Goal: Task Accomplishment & Management: Use online tool/utility

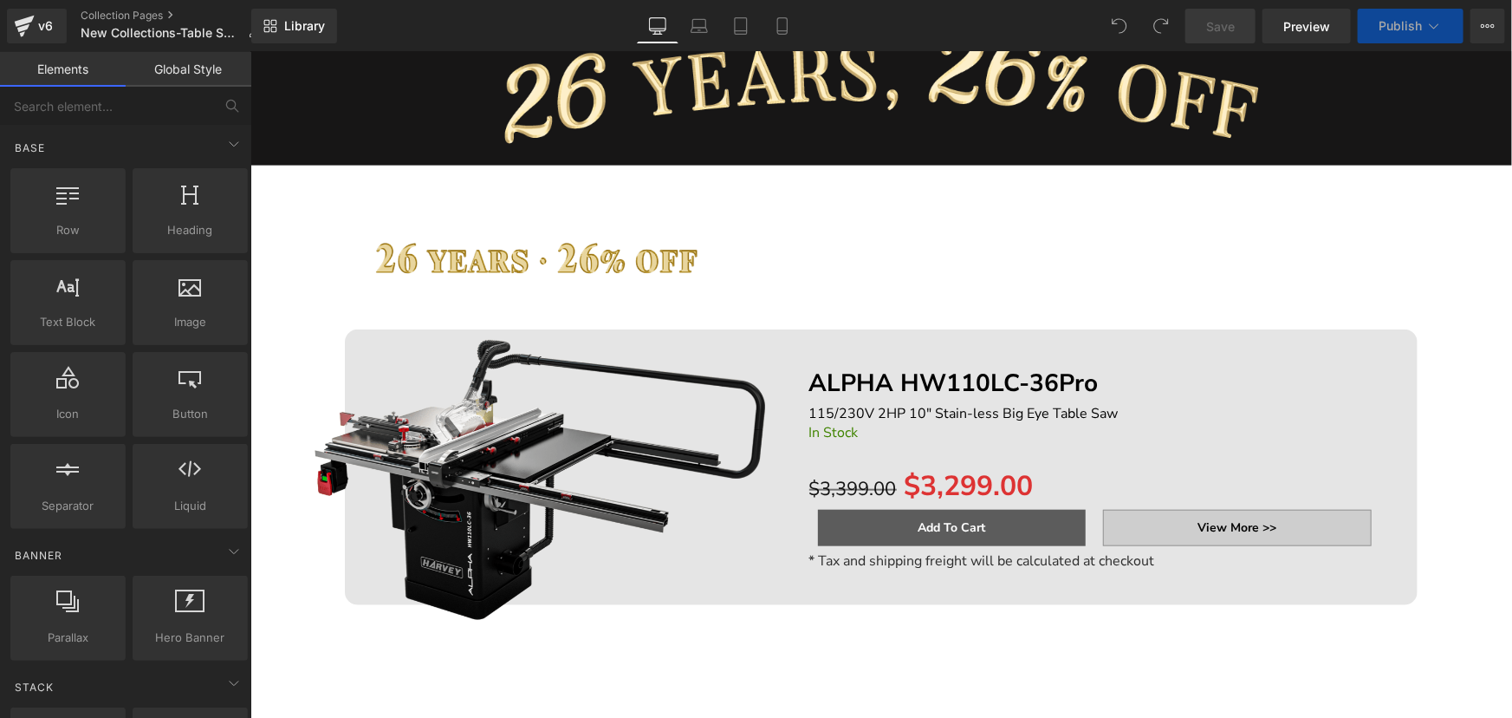
scroll to position [630, 0]
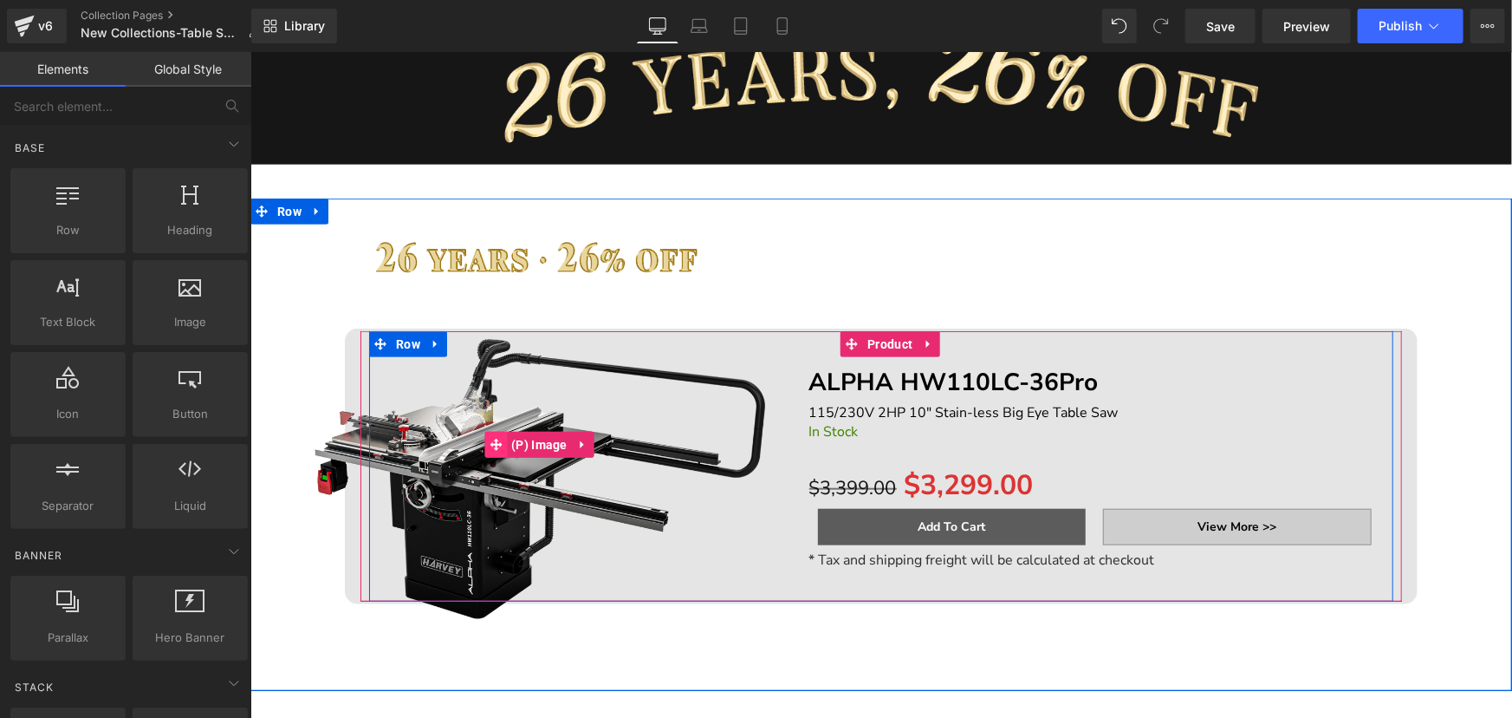
click at [497, 446] on span at bounding box center [495, 444] width 23 height 26
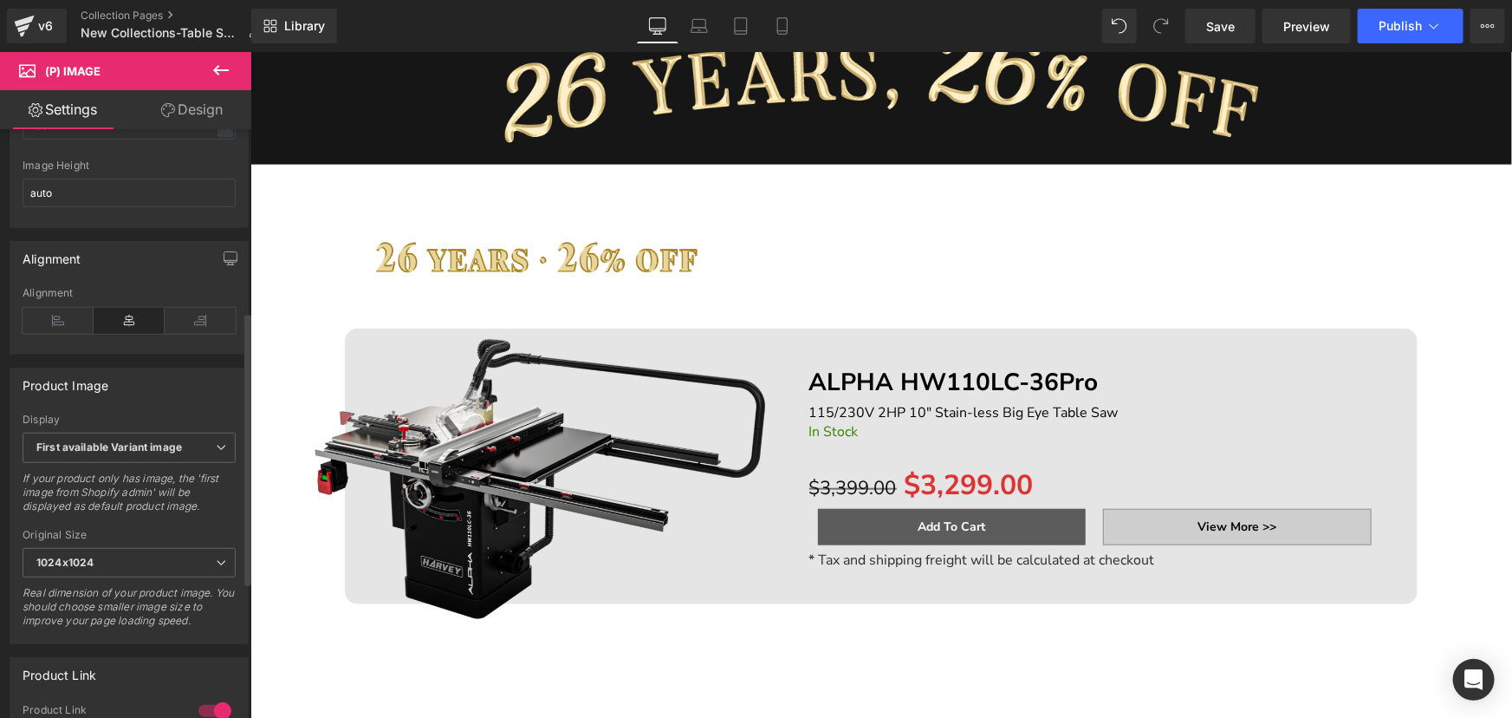
scroll to position [472, 0]
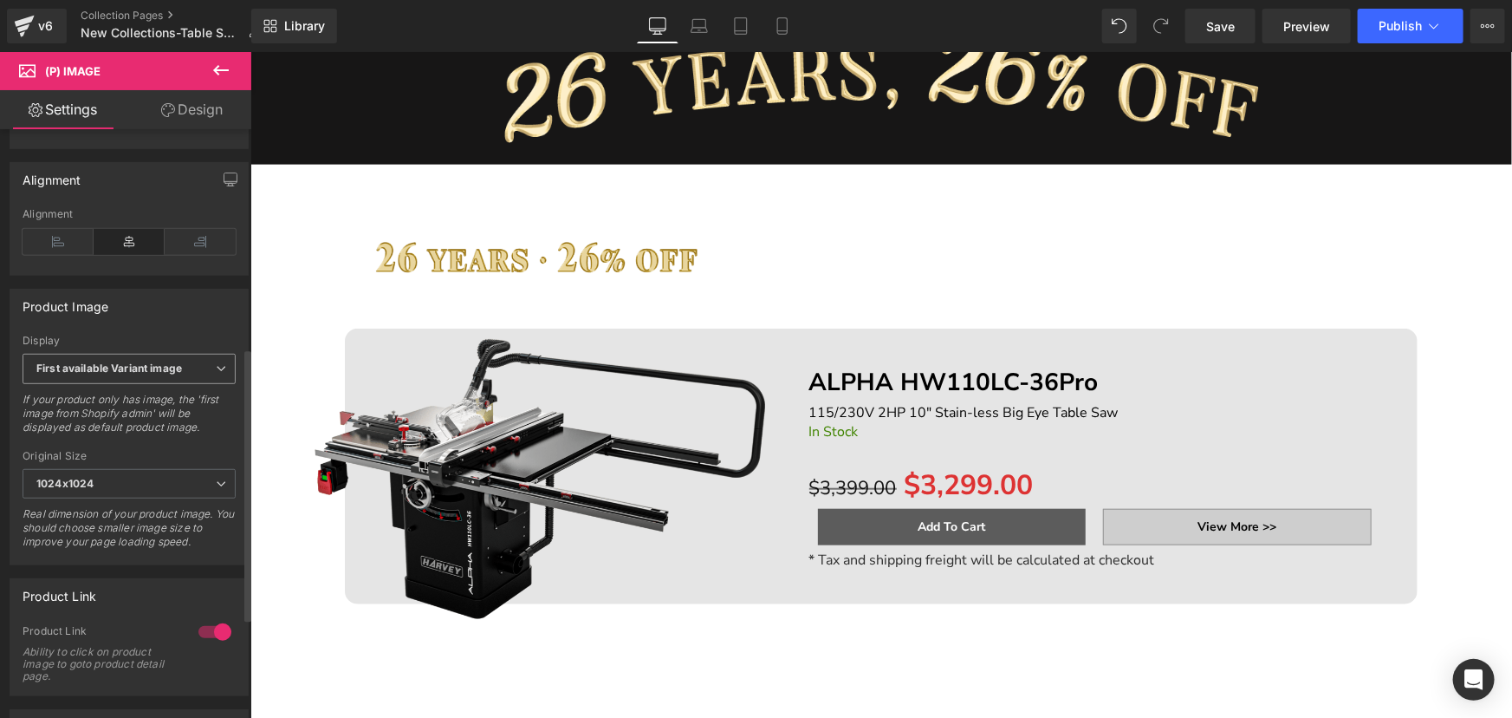
click at [165, 374] on b "First available Variant image" at bounding box center [109, 367] width 146 height 13
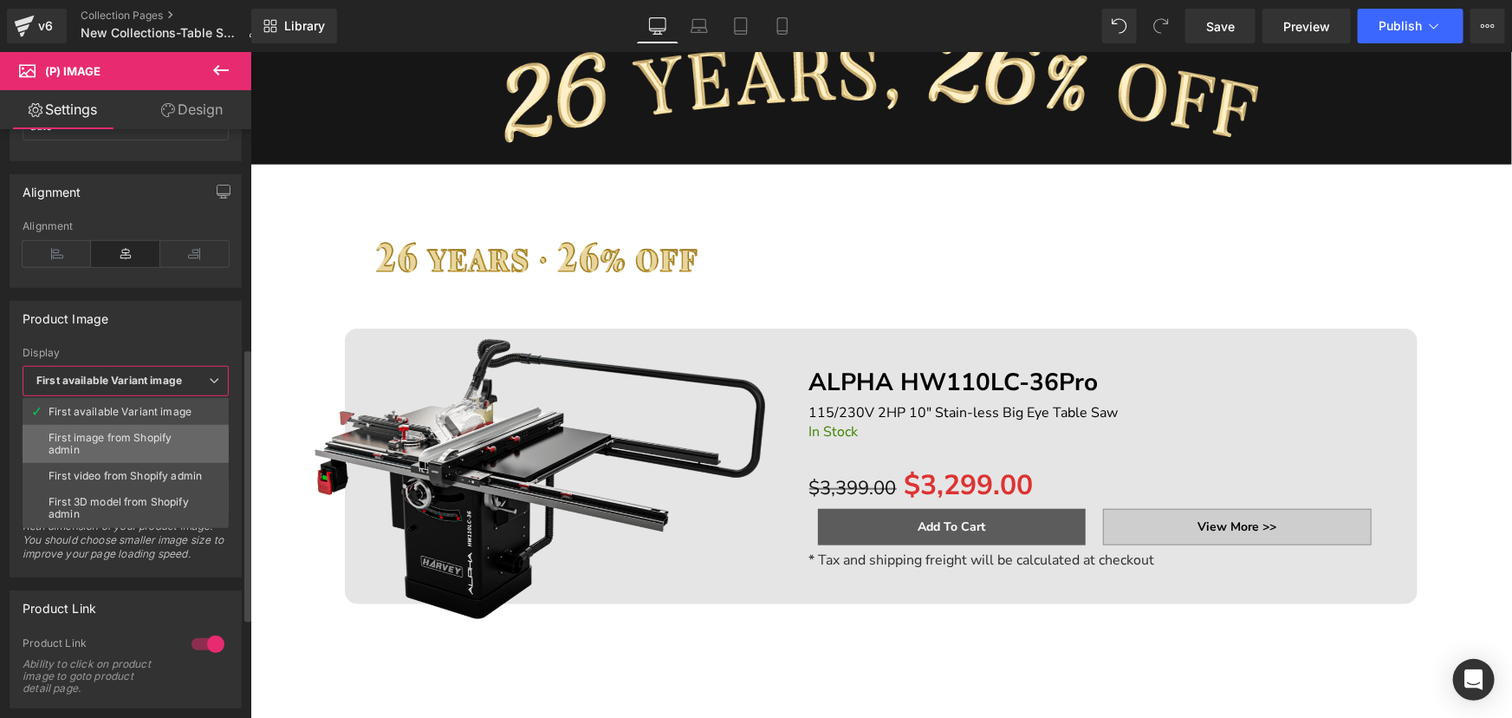
click at [127, 439] on div "First image from Shopify admin" at bounding box center [126, 444] width 154 height 24
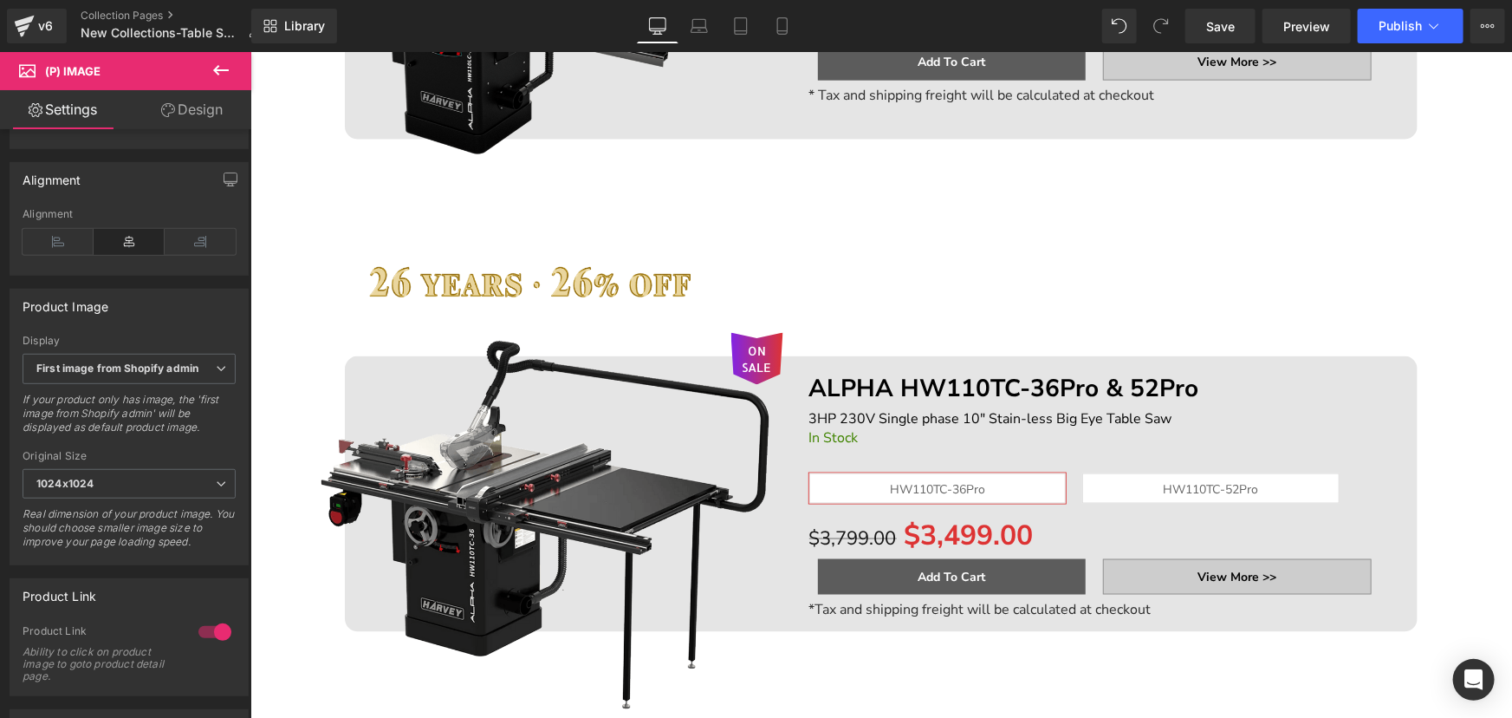
scroll to position [1181, 0]
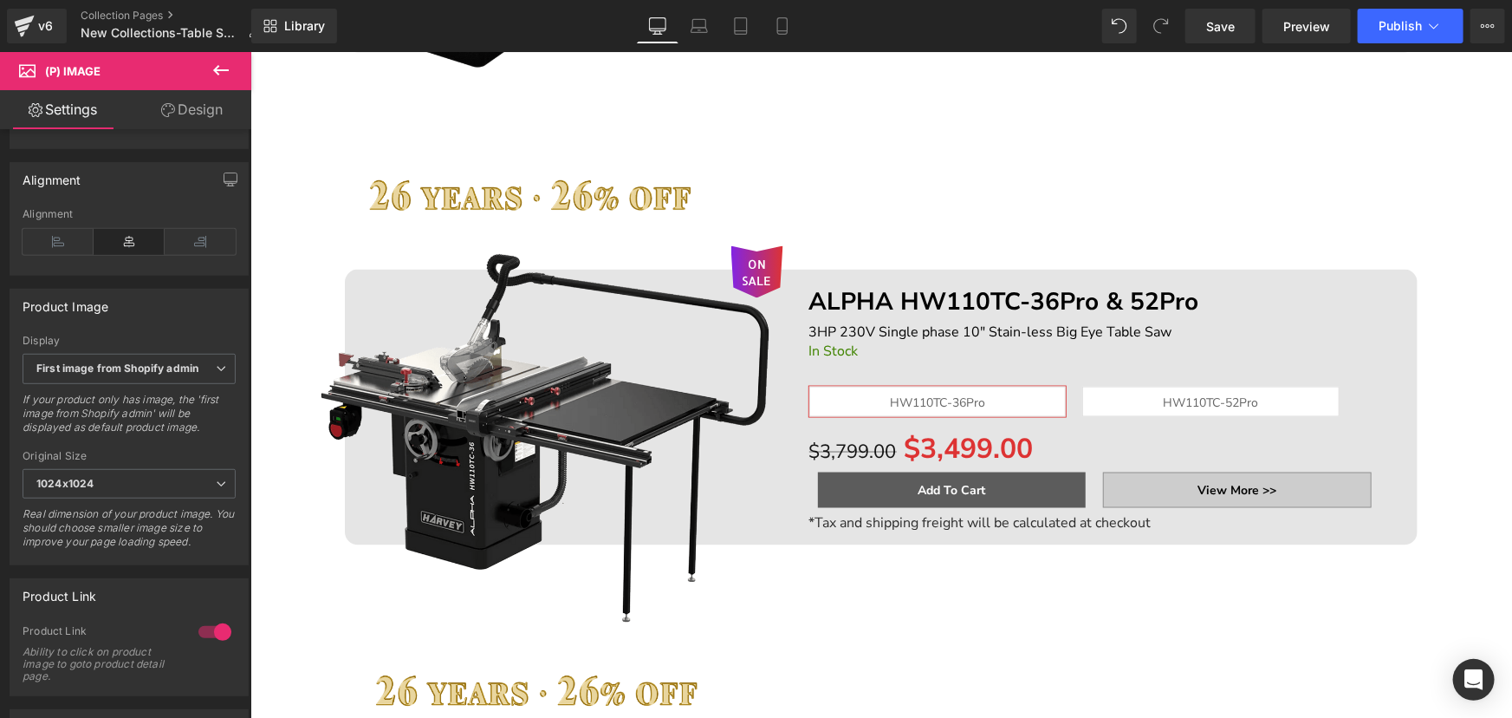
click at [489, 402] on img at bounding box center [538, 384] width 487 height 487
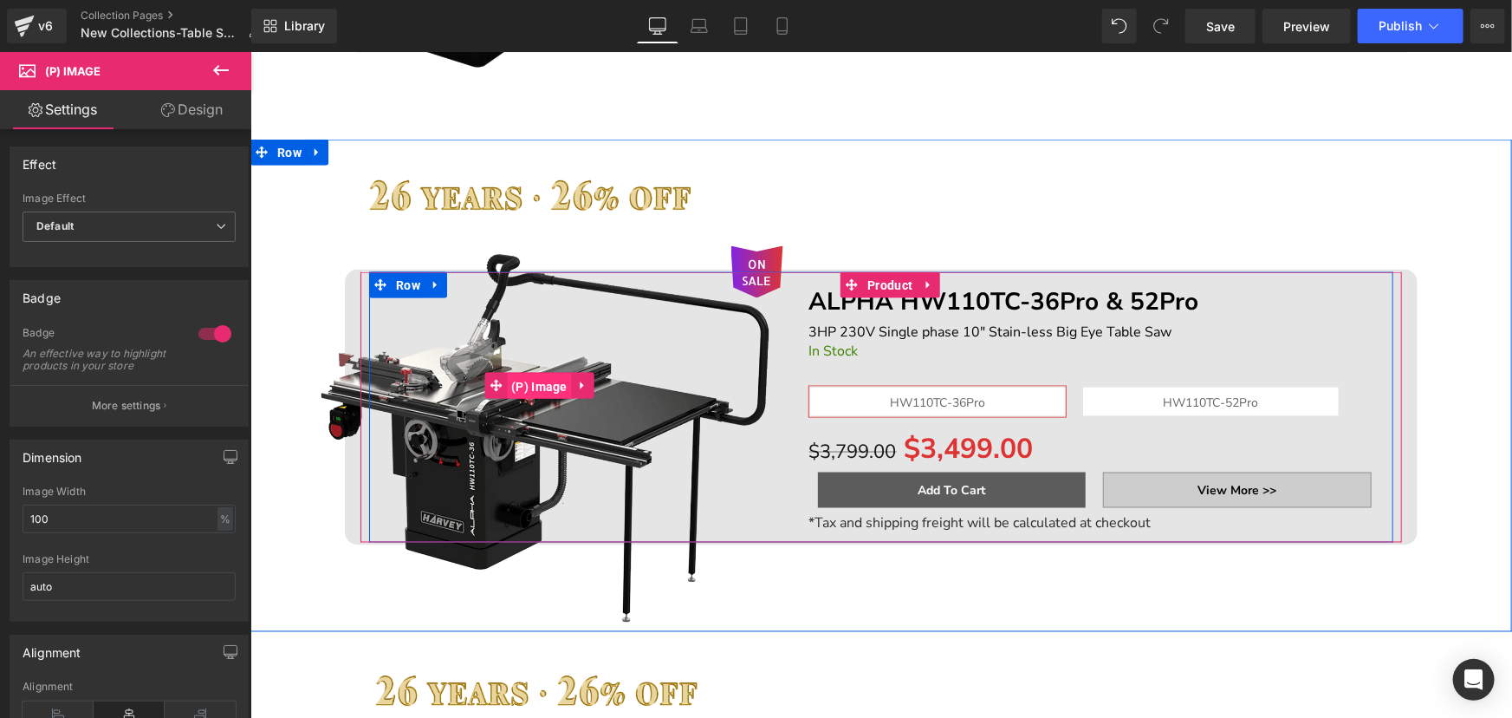
click at [519, 387] on span "(P) Image" at bounding box center [538, 386] width 65 height 26
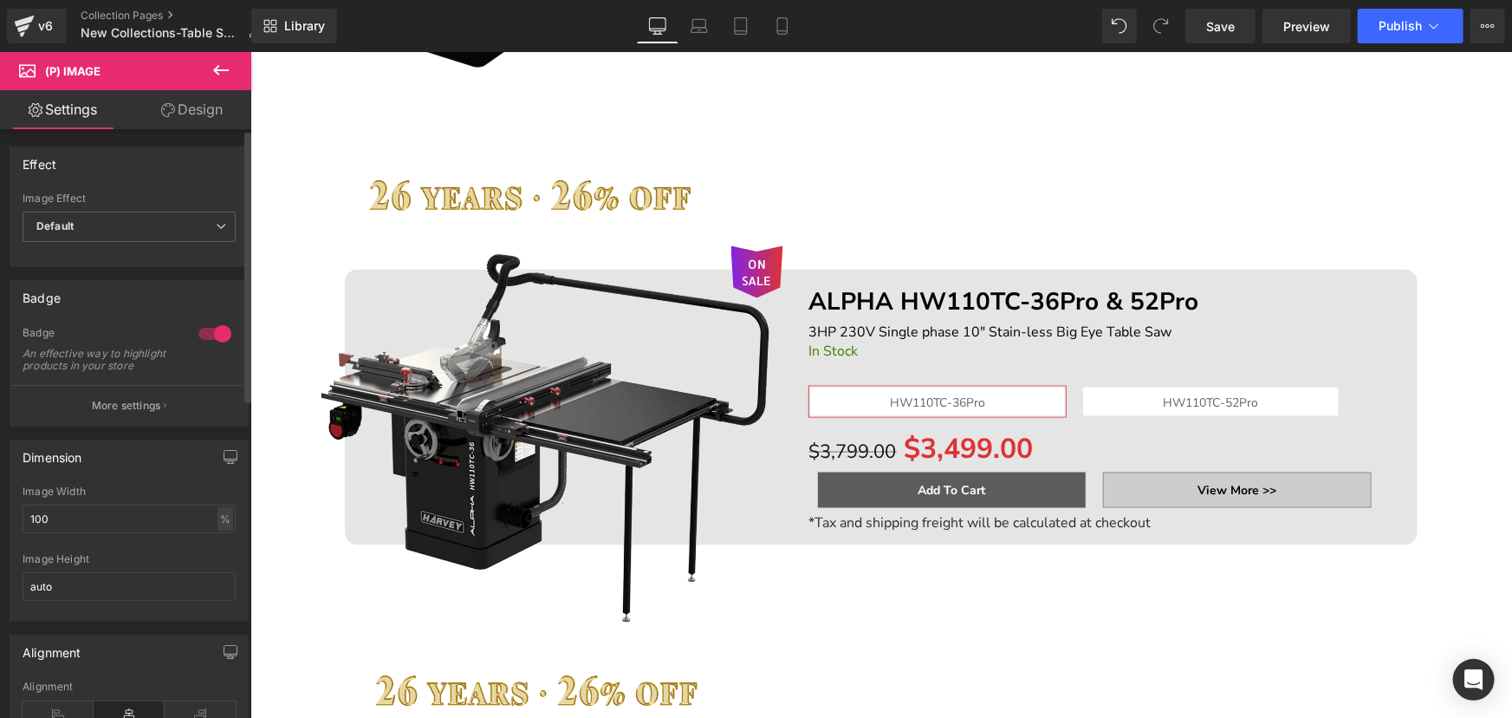
scroll to position [393, 0]
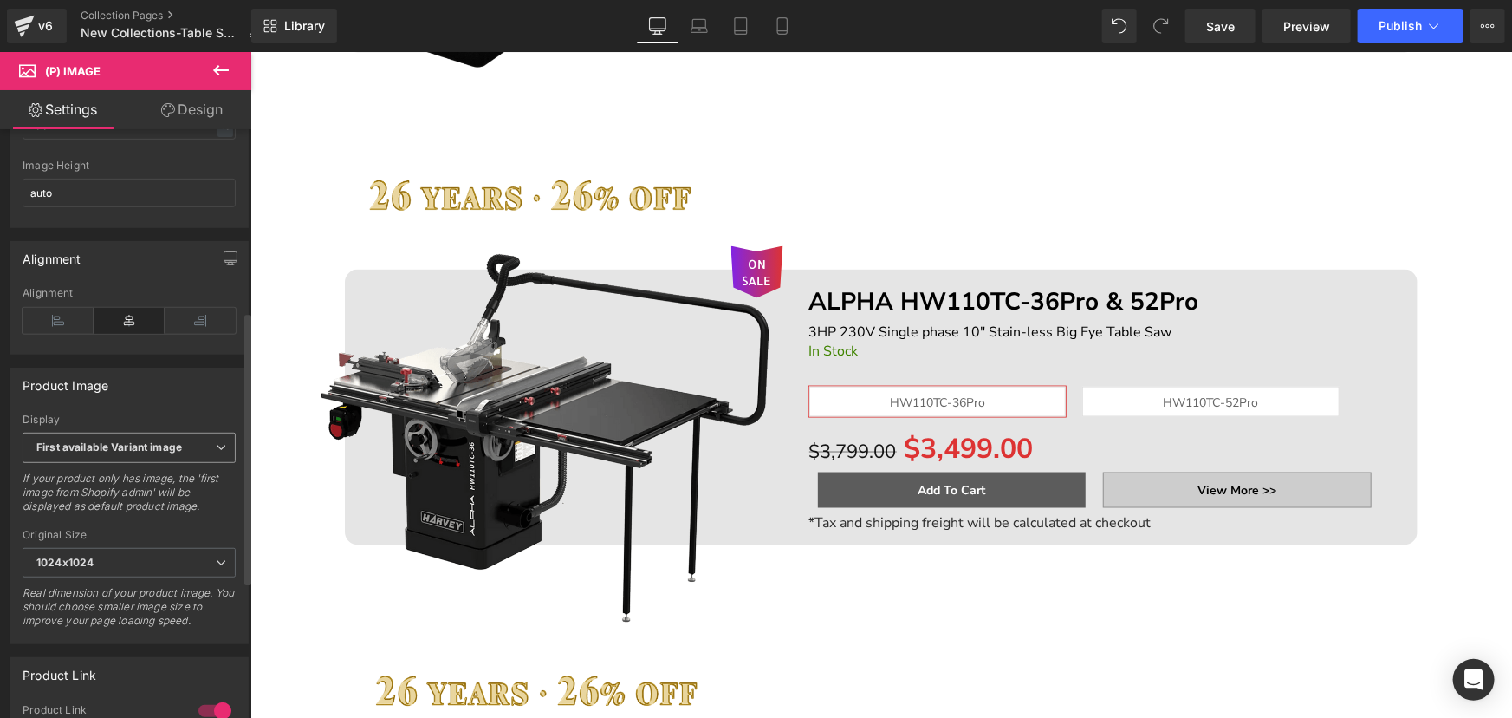
click at [156, 453] on b "First available Variant image" at bounding box center [109, 446] width 146 height 13
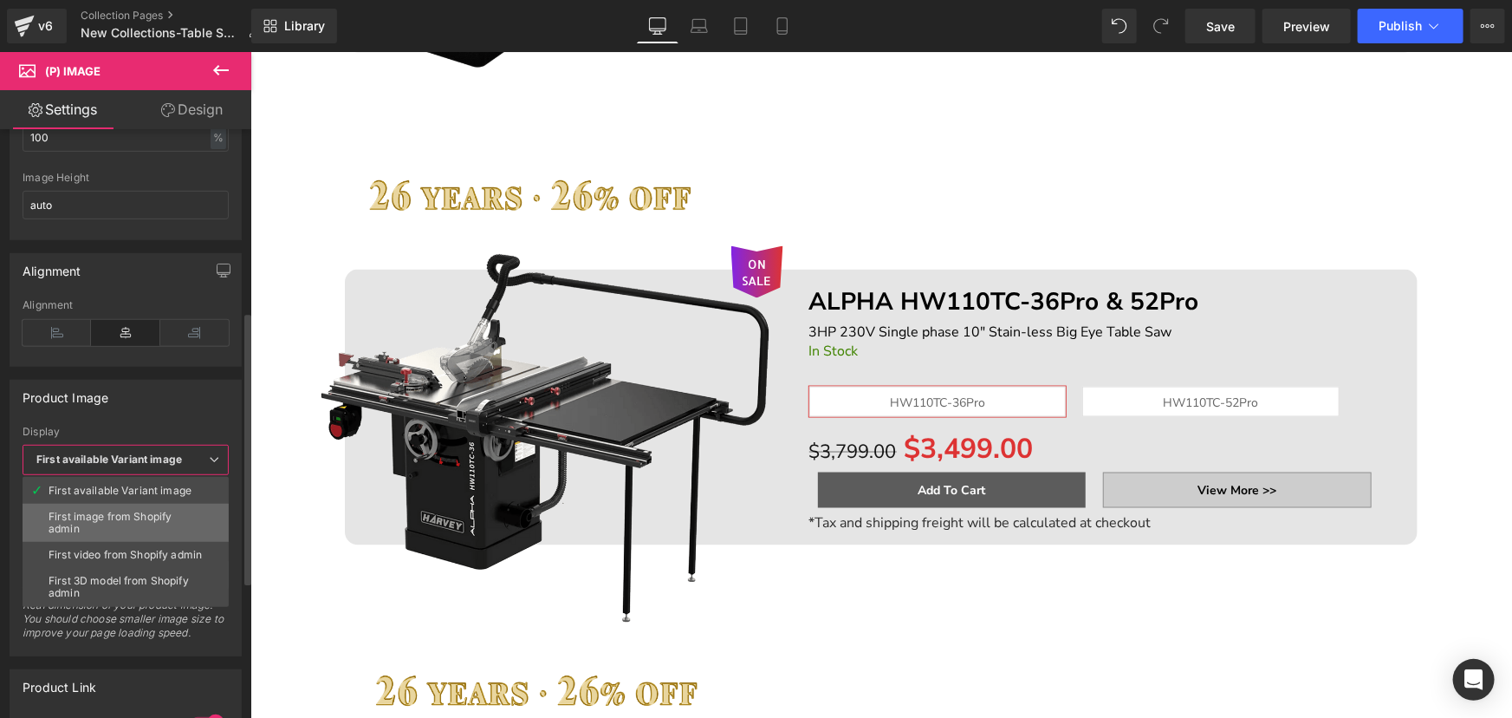
click at [143, 517] on div "First image from Shopify admin" at bounding box center [126, 522] width 154 height 24
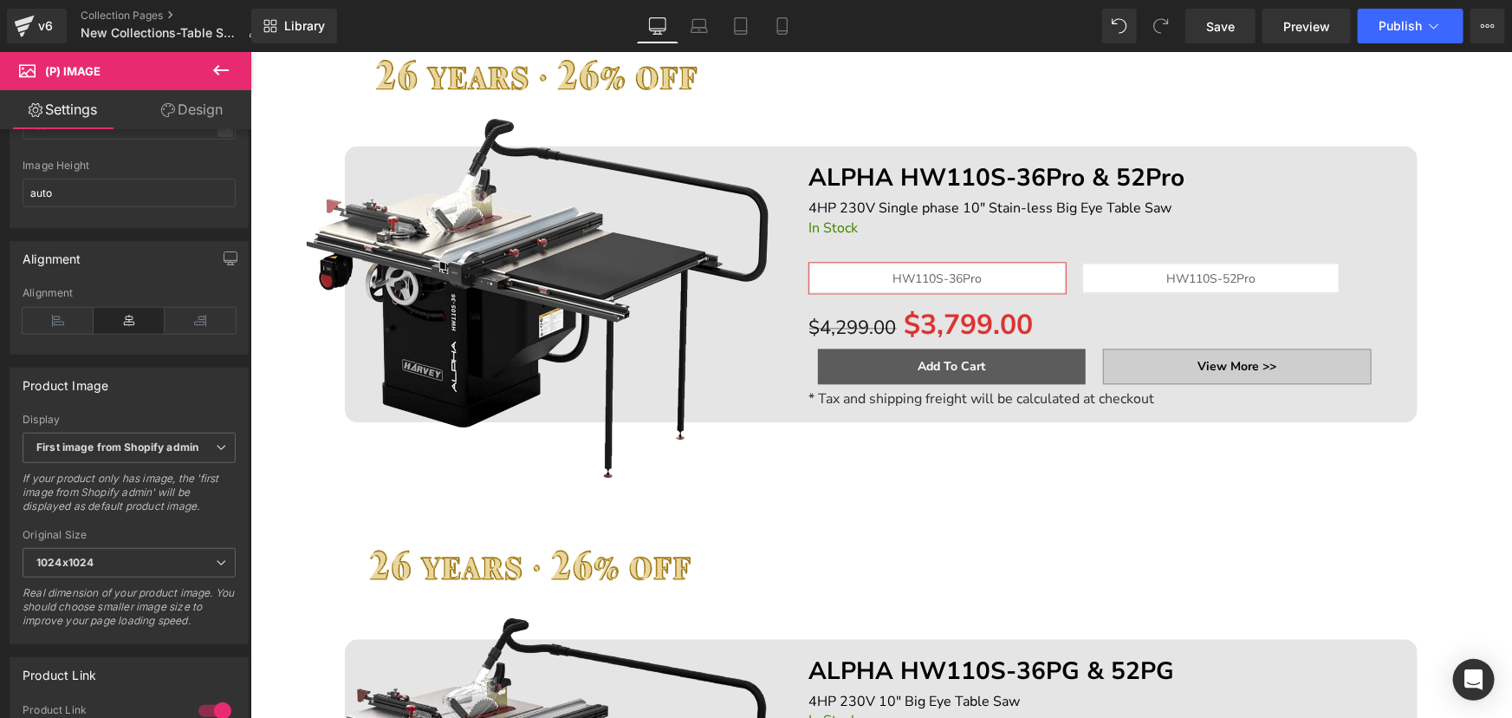
scroll to position [1811, 0]
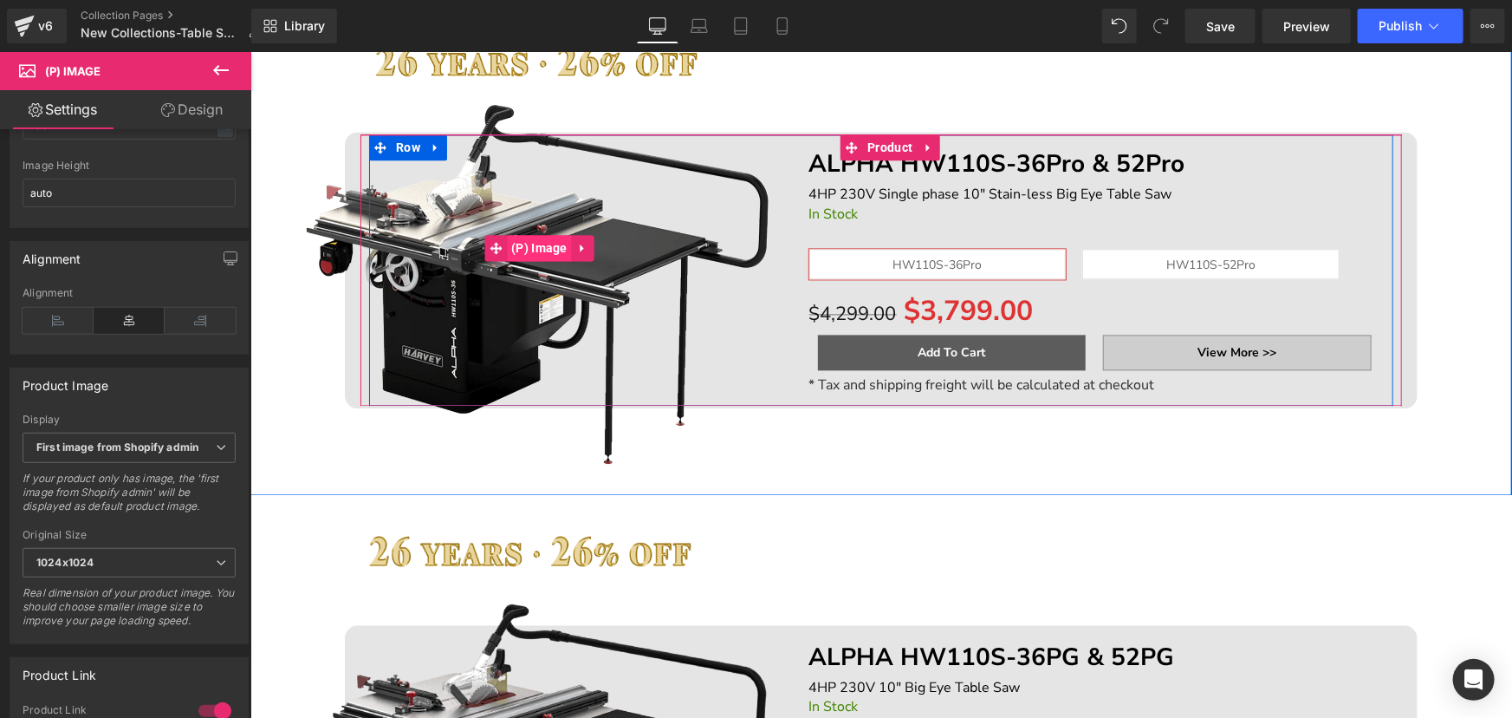
click at [506, 250] on span "(P) Image" at bounding box center [538, 247] width 65 height 26
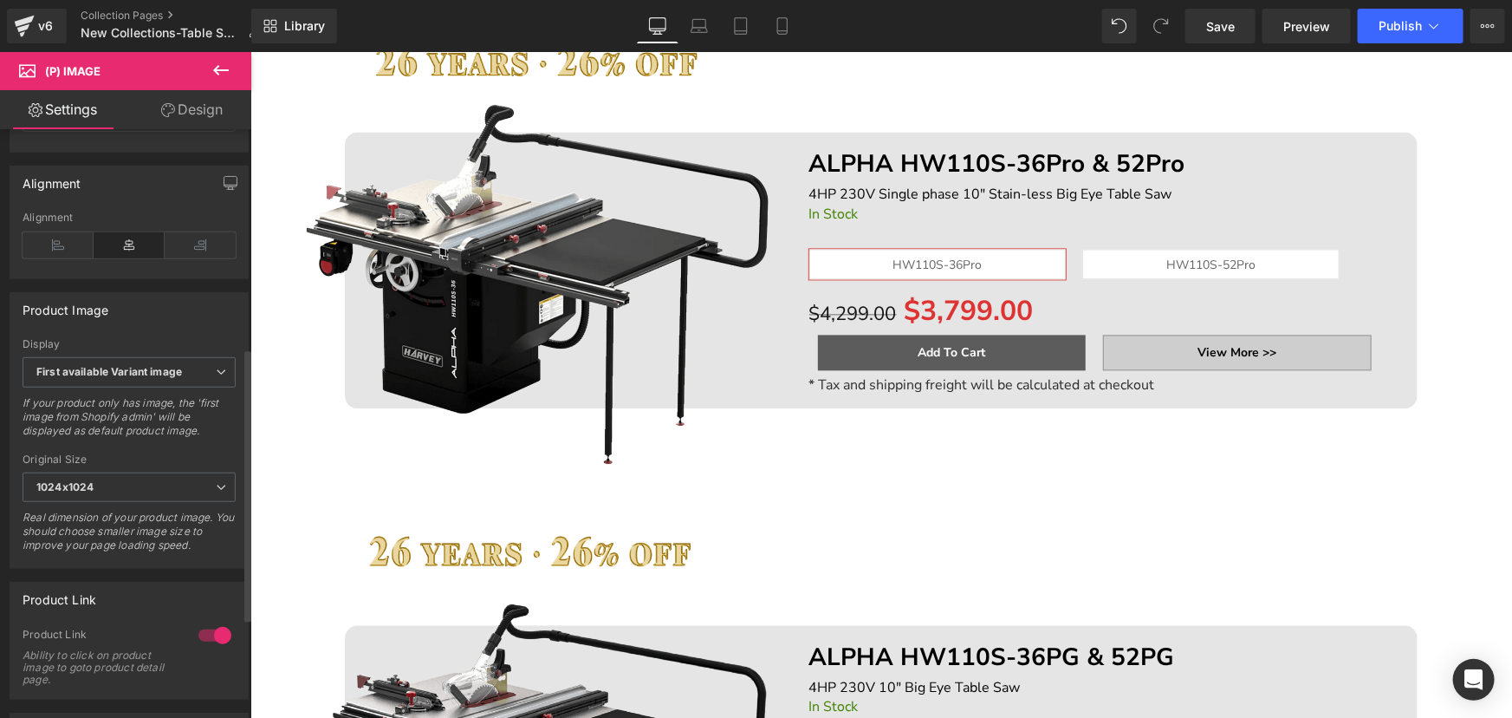
scroll to position [472, 0]
click at [149, 374] on b "First available Variant image" at bounding box center [109, 367] width 146 height 13
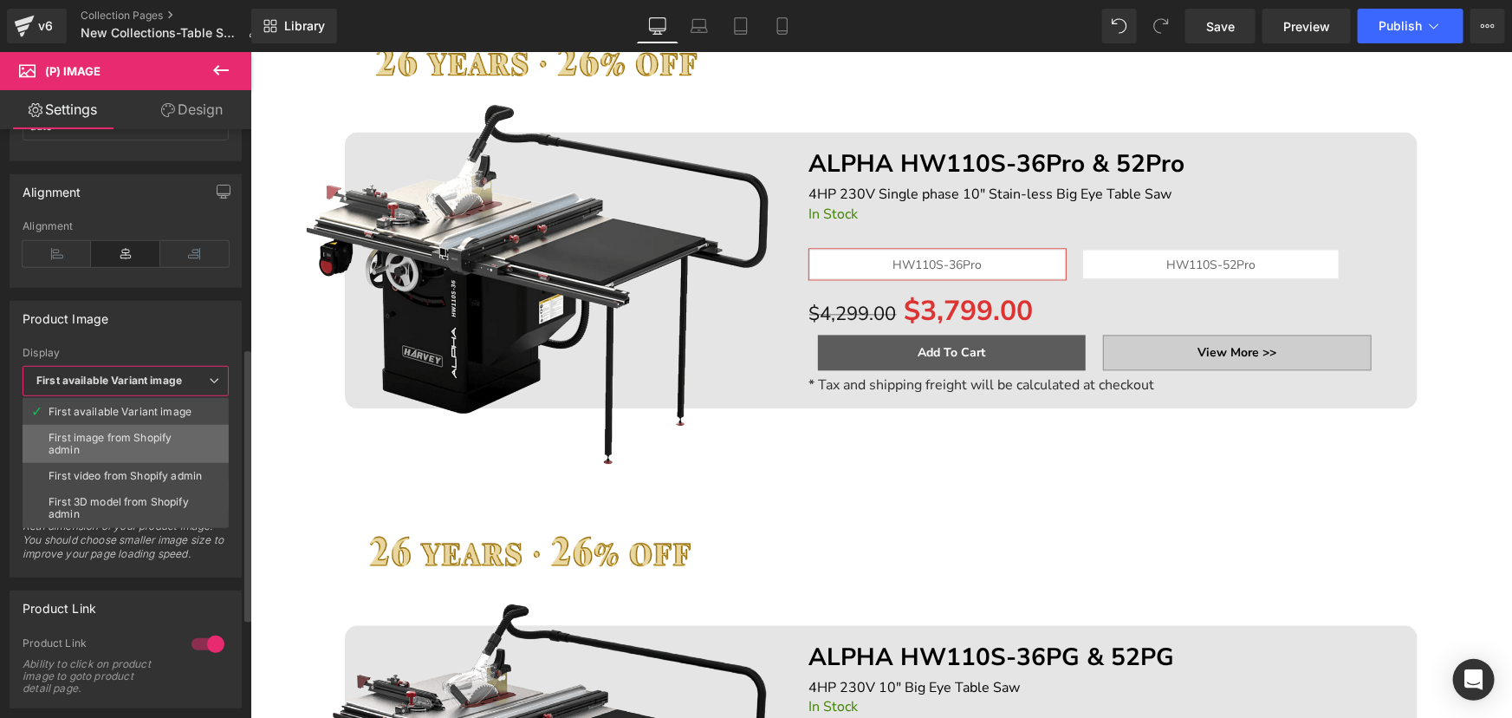
click at [135, 445] on div "First image from Shopify admin" at bounding box center [126, 444] width 154 height 24
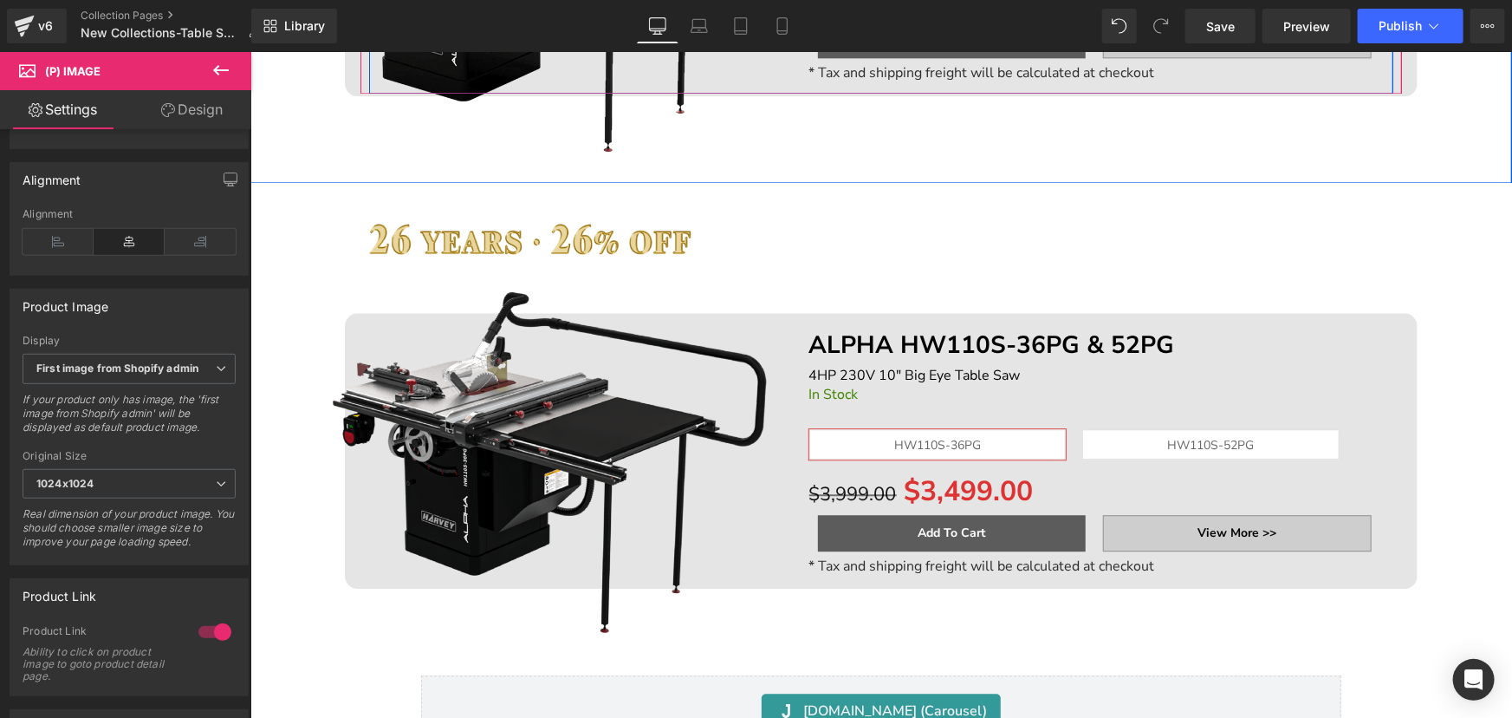
scroll to position [2206, 0]
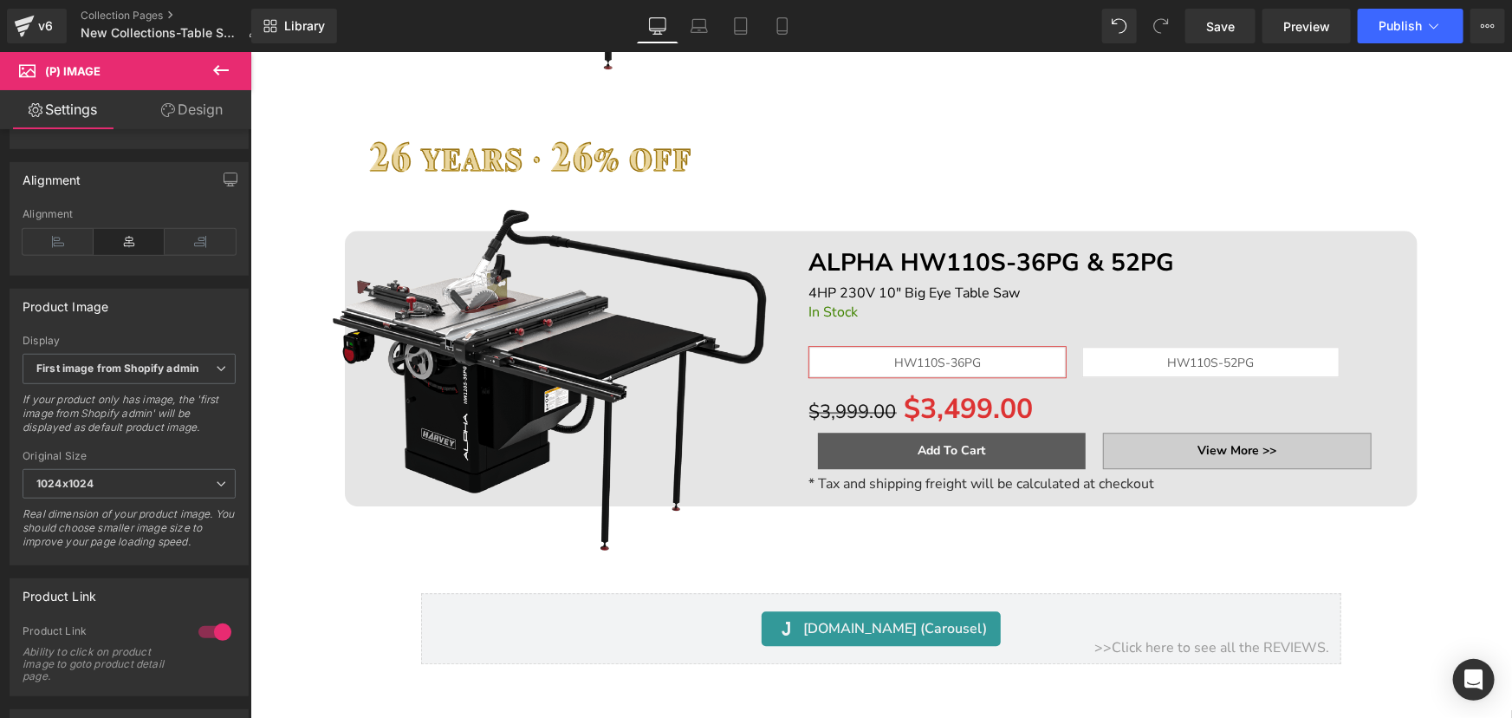
click at [487, 328] on img at bounding box center [538, 345] width 487 height 487
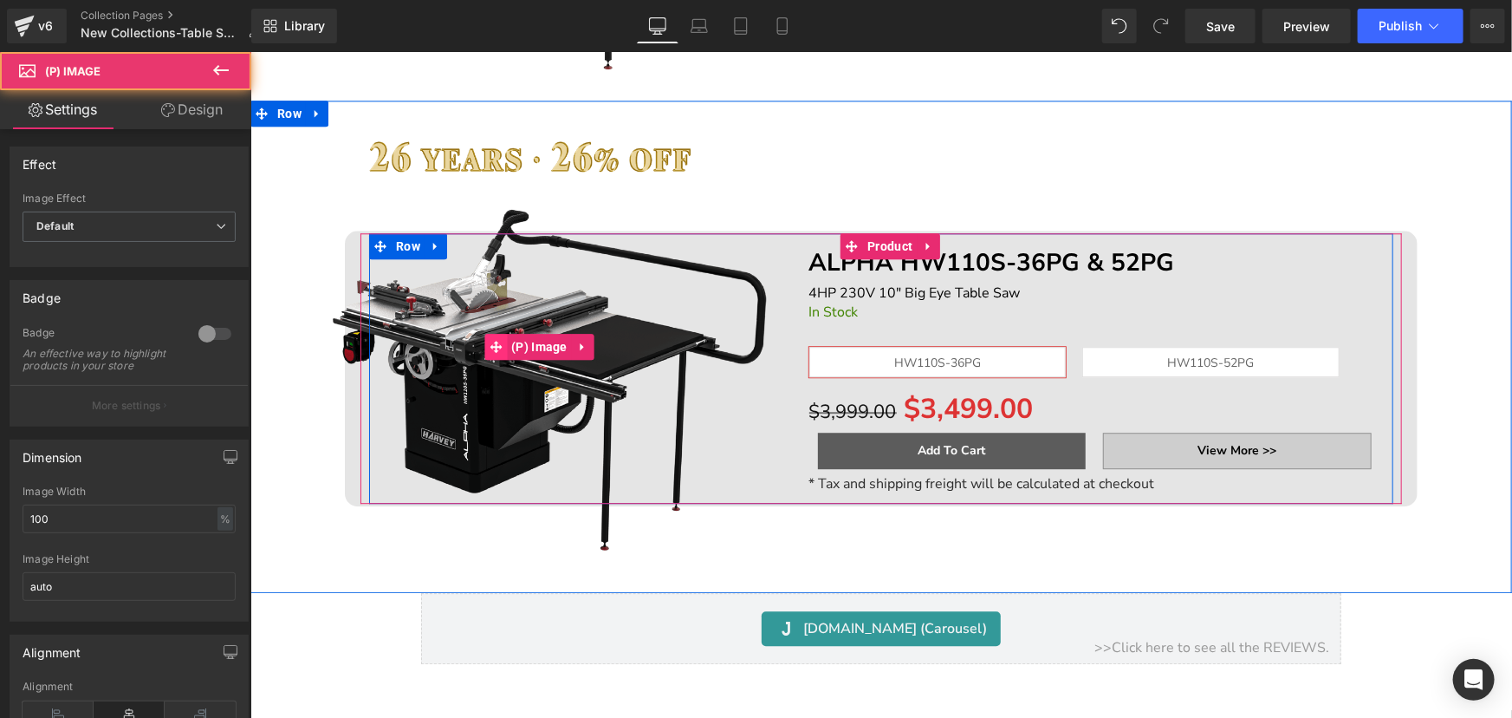
click at [498, 340] on span at bounding box center [495, 346] width 23 height 26
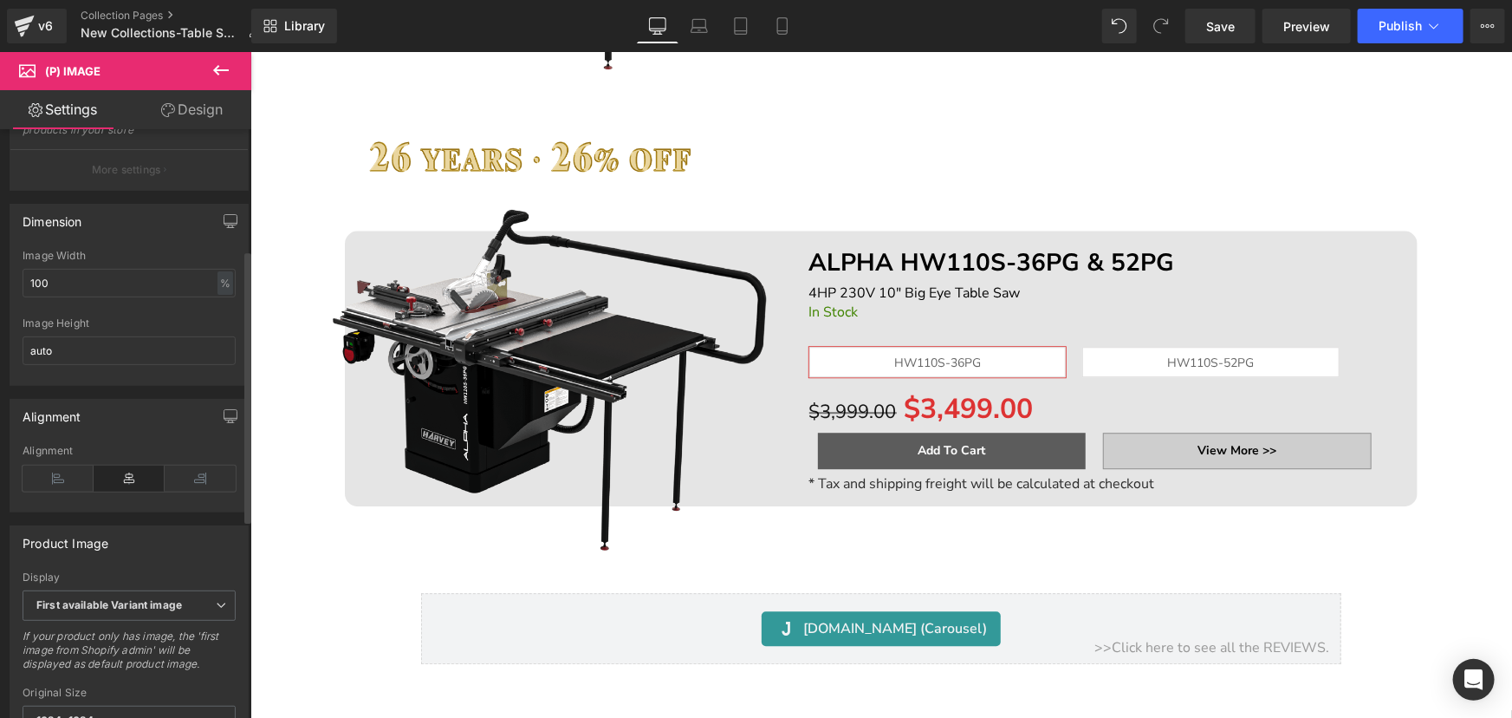
scroll to position [315, 0]
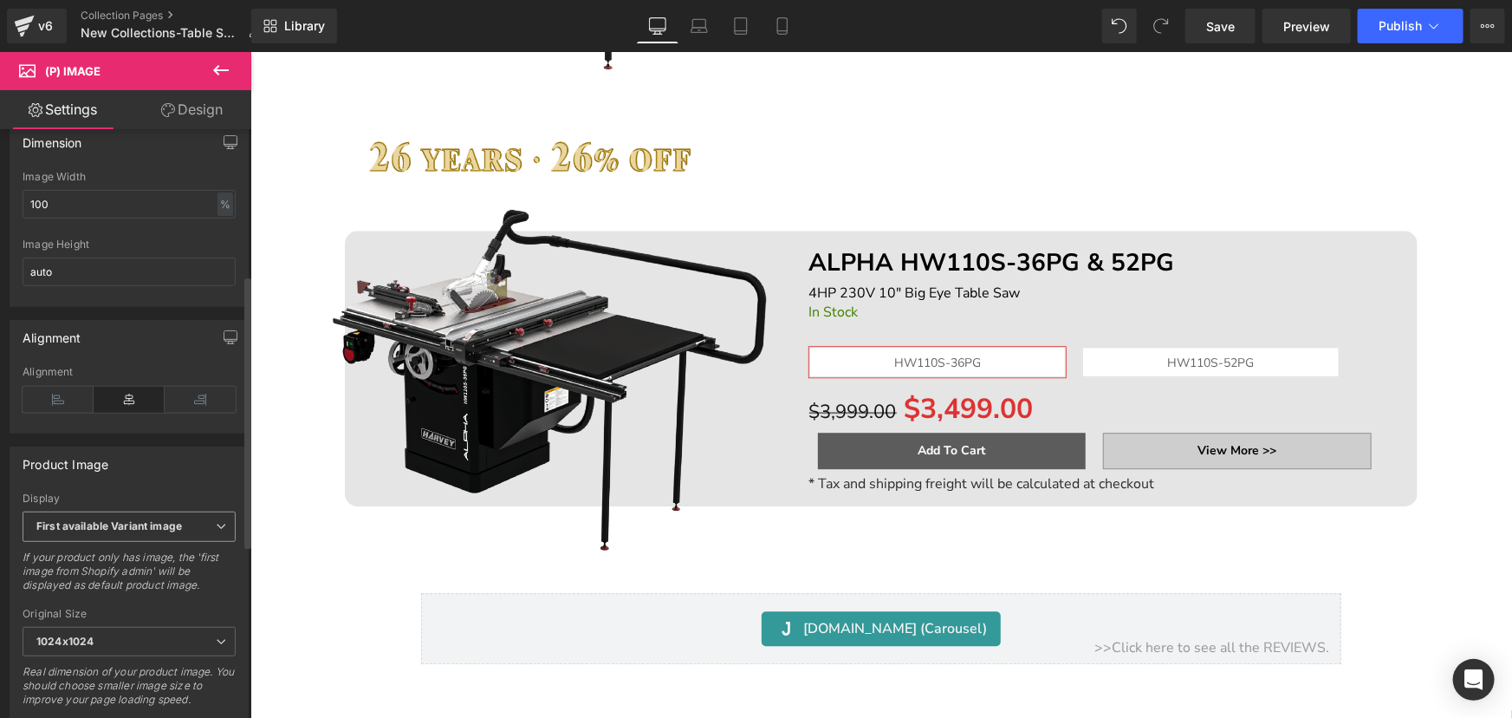
click at [147, 530] on b "First available Variant image" at bounding box center [109, 525] width 146 height 13
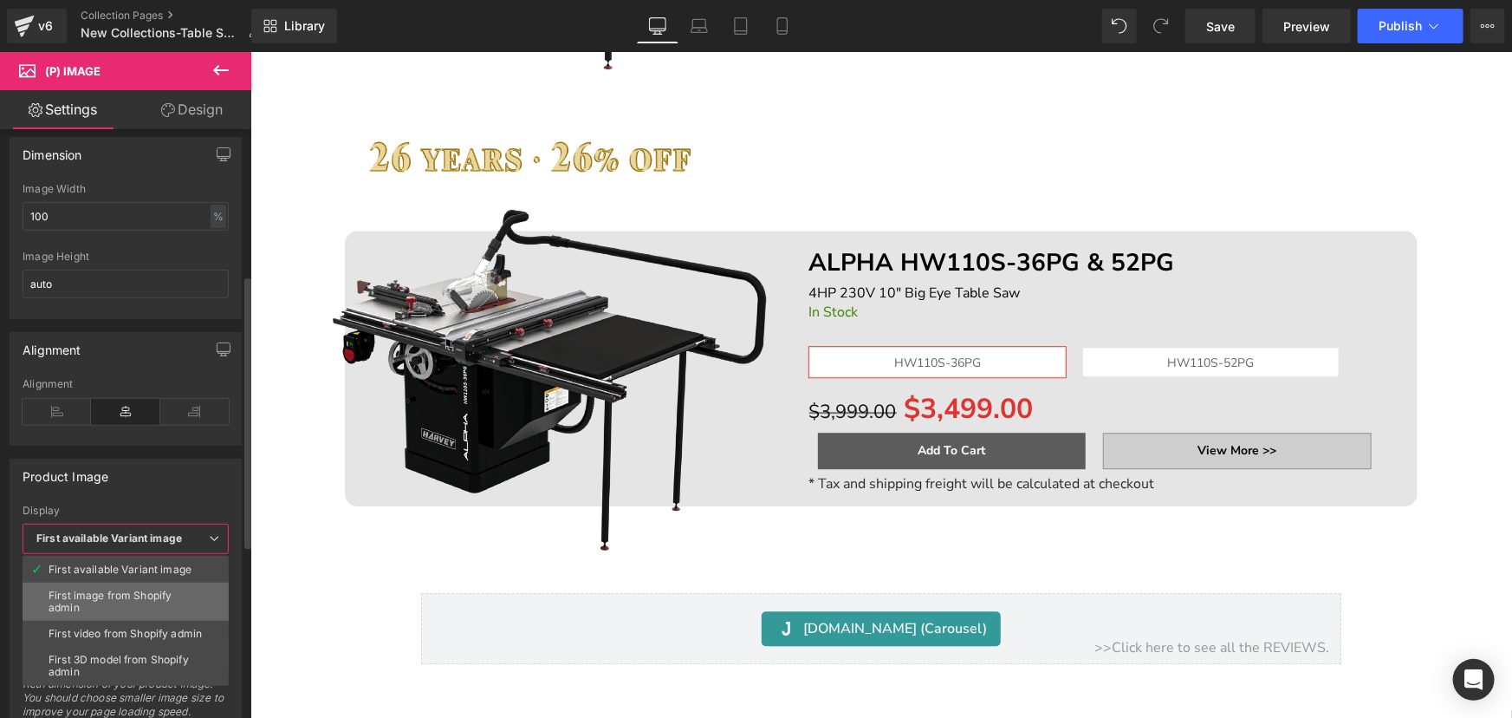
click at [134, 592] on div "First image from Shopify admin" at bounding box center [126, 601] width 154 height 24
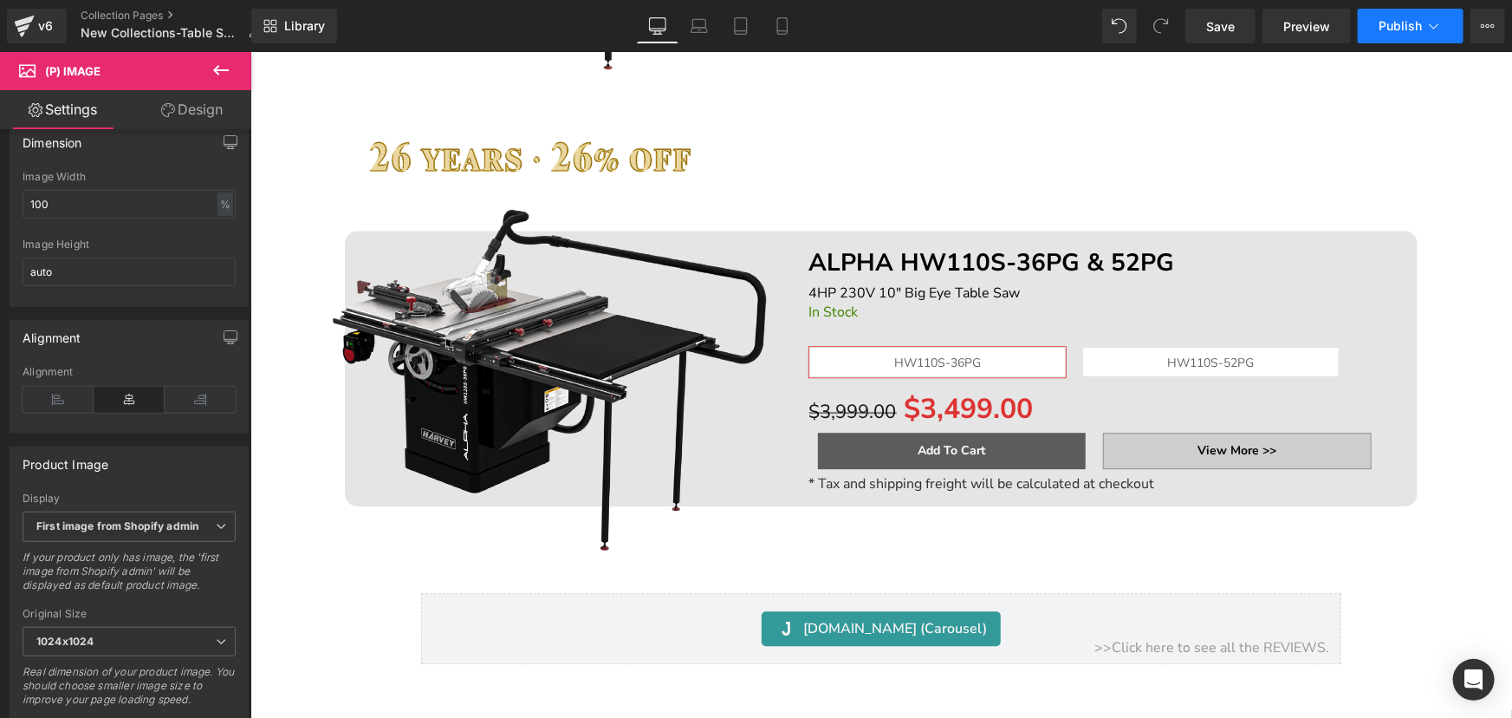
click at [1426, 27] on icon at bounding box center [1434, 25] width 17 height 17
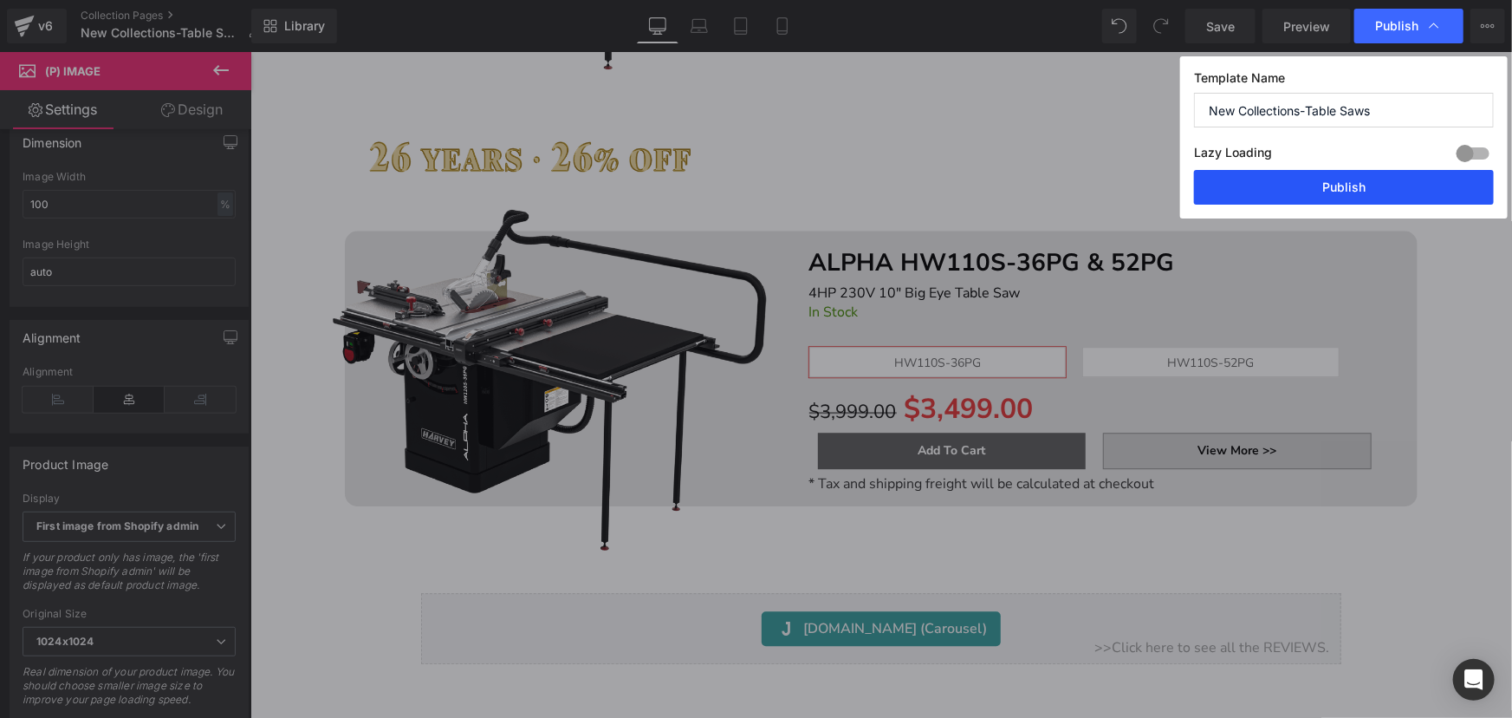
click at [1387, 193] on button "Publish" at bounding box center [1344, 187] width 300 height 35
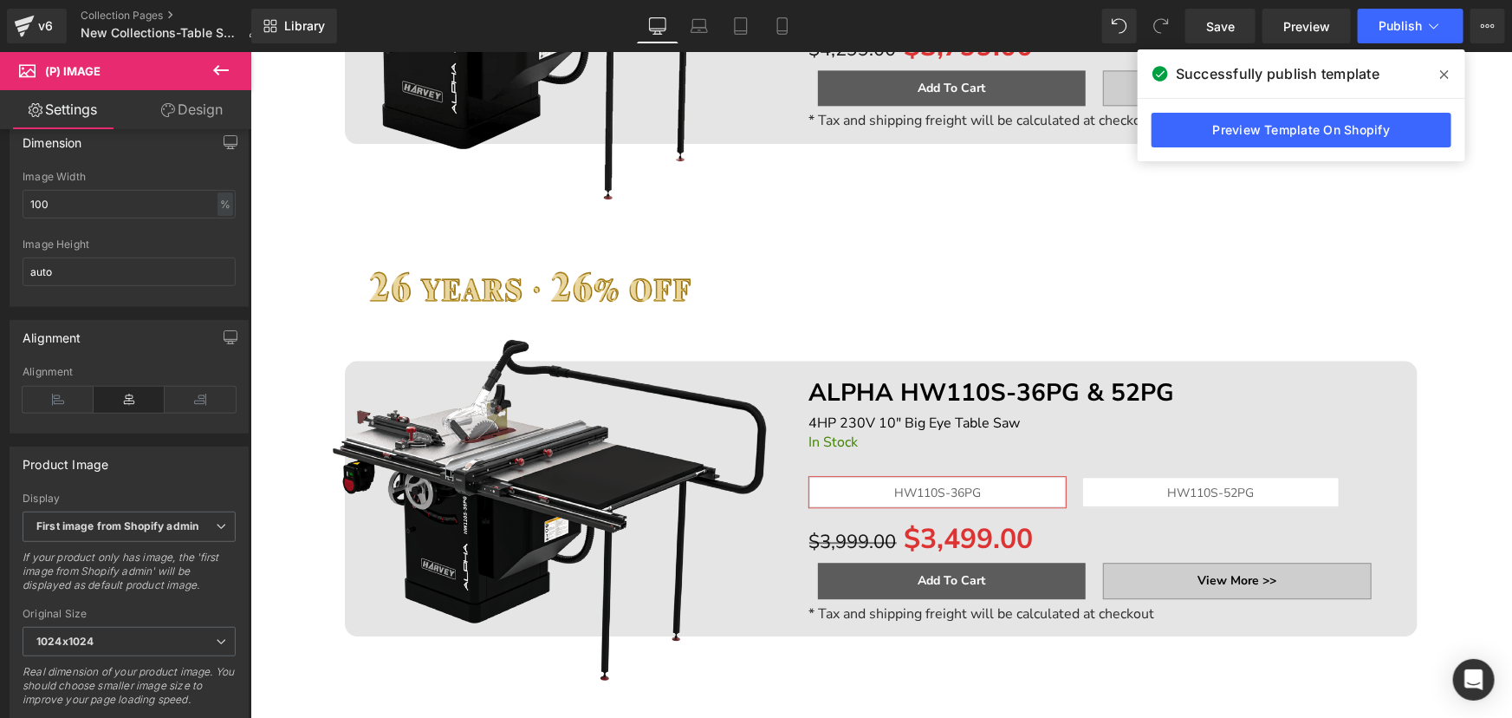
scroll to position [2048, 0]
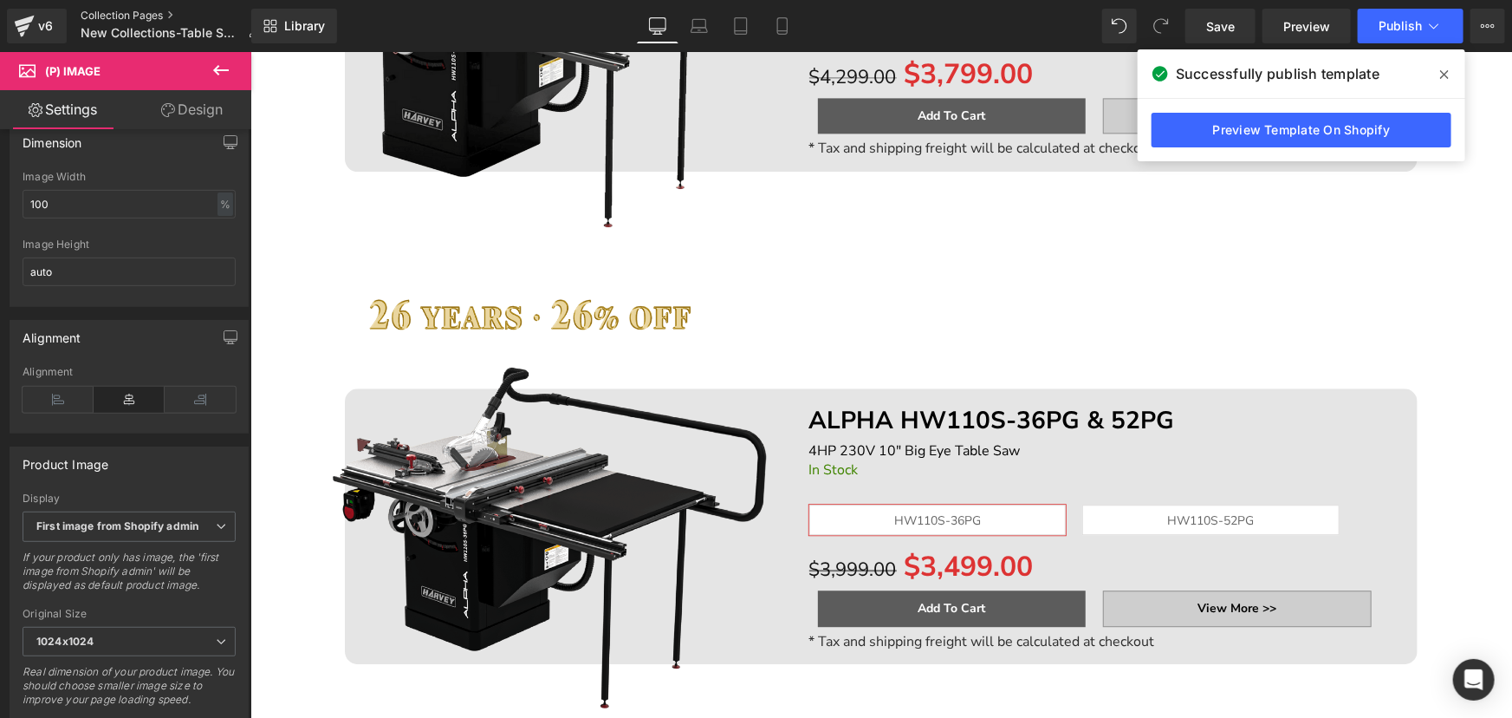
click at [121, 11] on link "Collection Pages" at bounding box center [177, 16] width 193 height 14
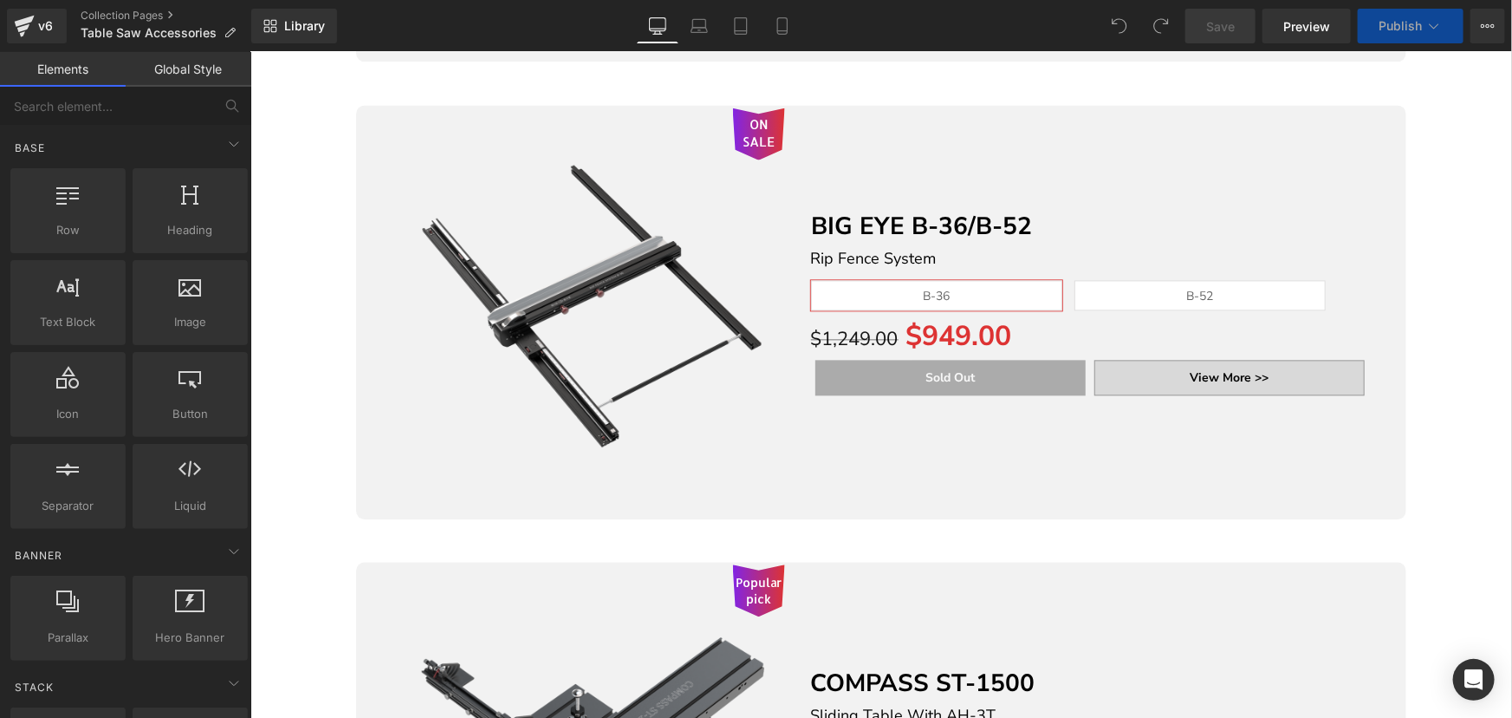
scroll to position [1890, 0]
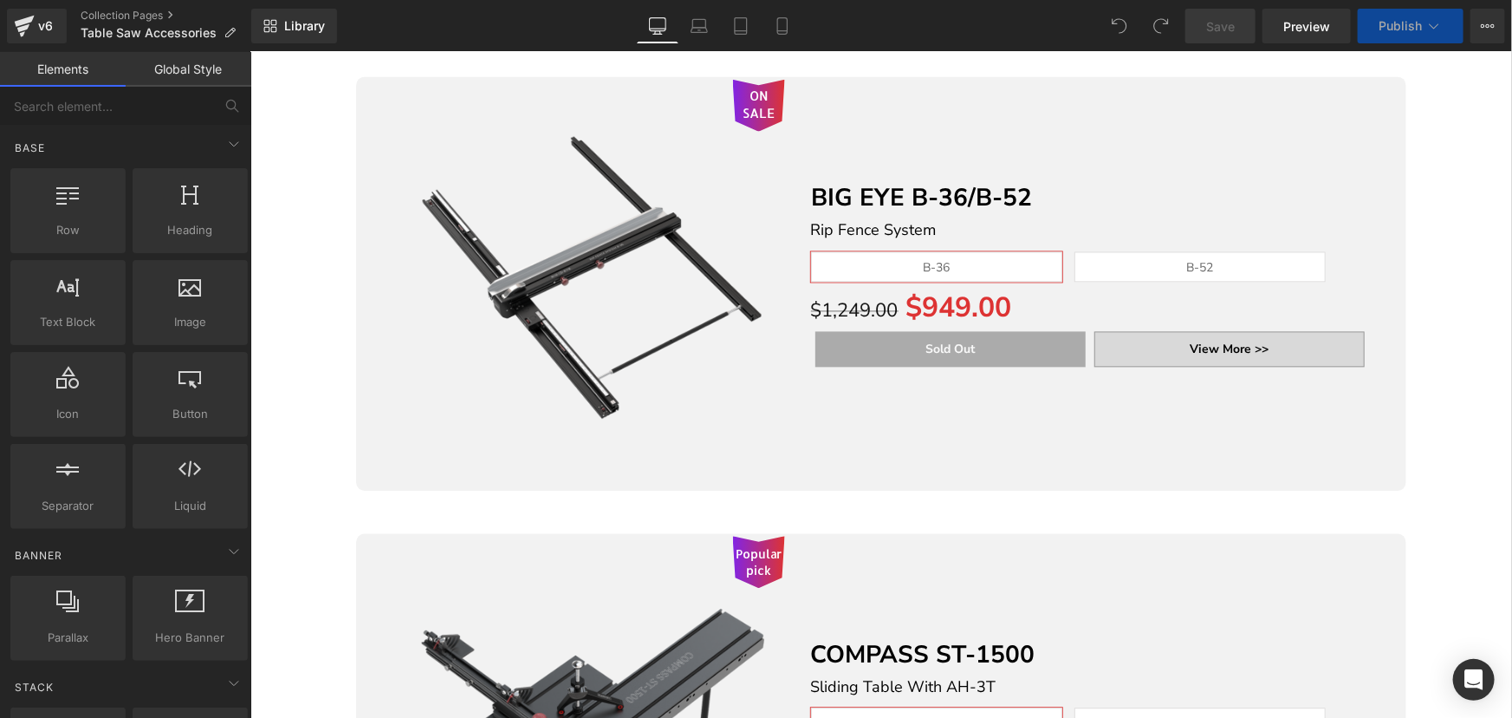
click at [600, 224] on img at bounding box center [589, 274] width 392 height 392
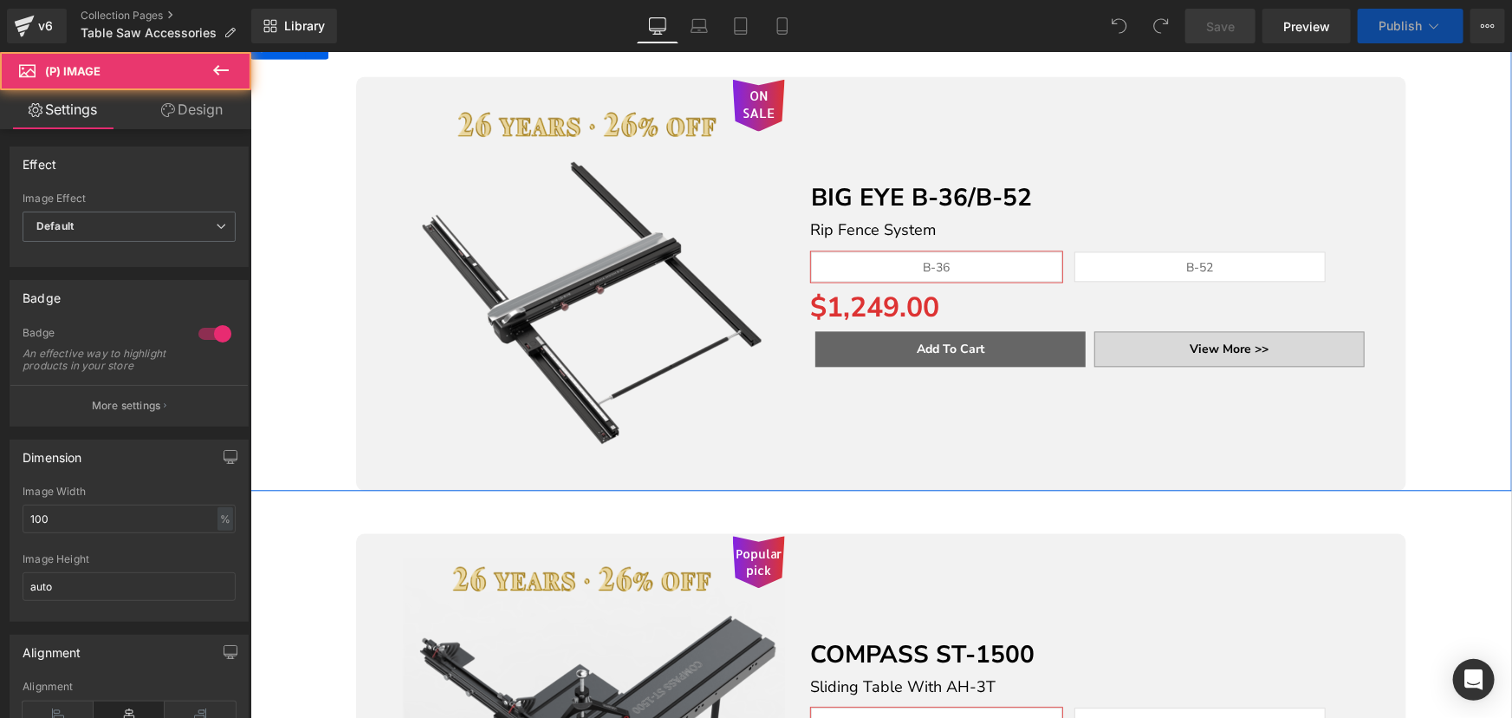
click at [579, 250] on div "ON SALE (P) Image" at bounding box center [589, 274] width 392 height 392
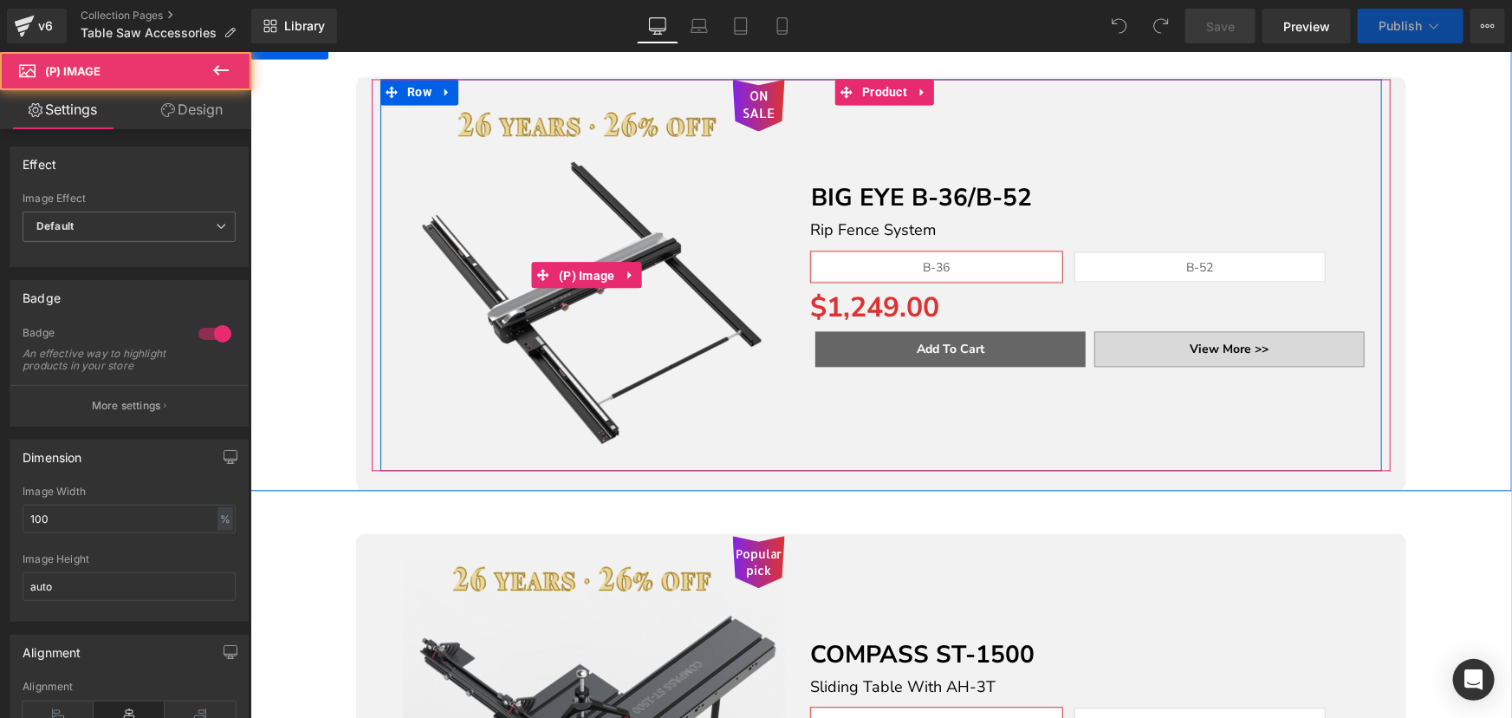
click at [579, 262] on span "(P) Image" at bounding box center [586, 275] width 65 height 26
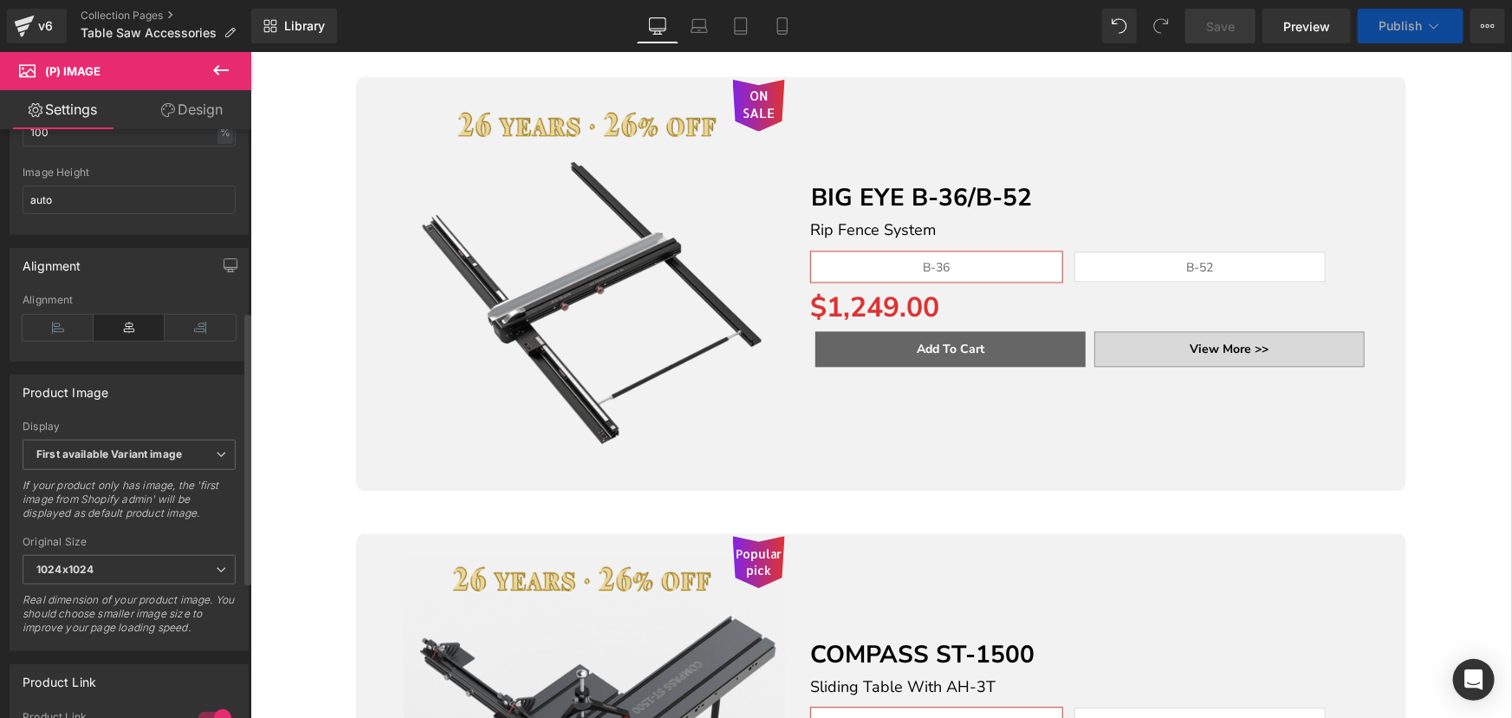
scroll to position [393, 0]
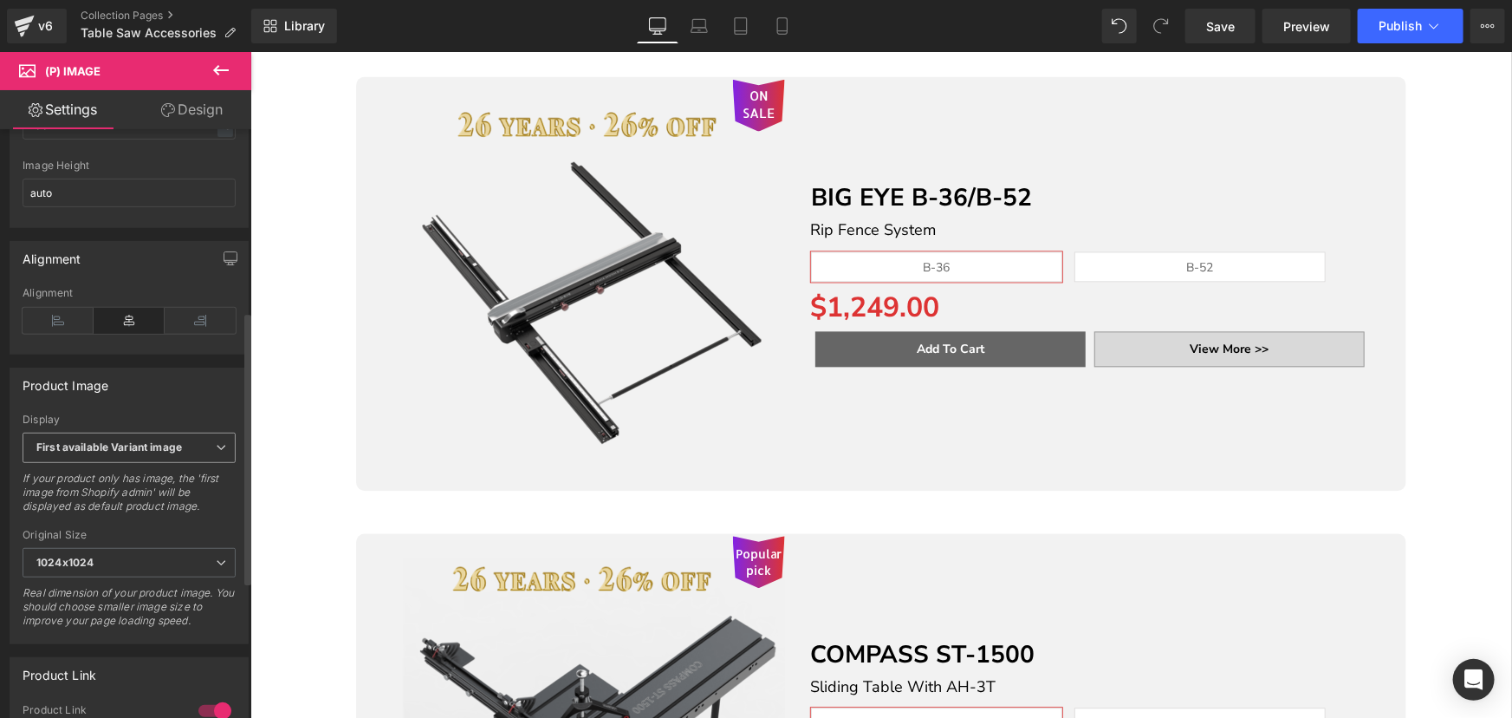
click at [139, 453] on b "First available Variant image" at bounding box center [109, 446] width 146 height 13
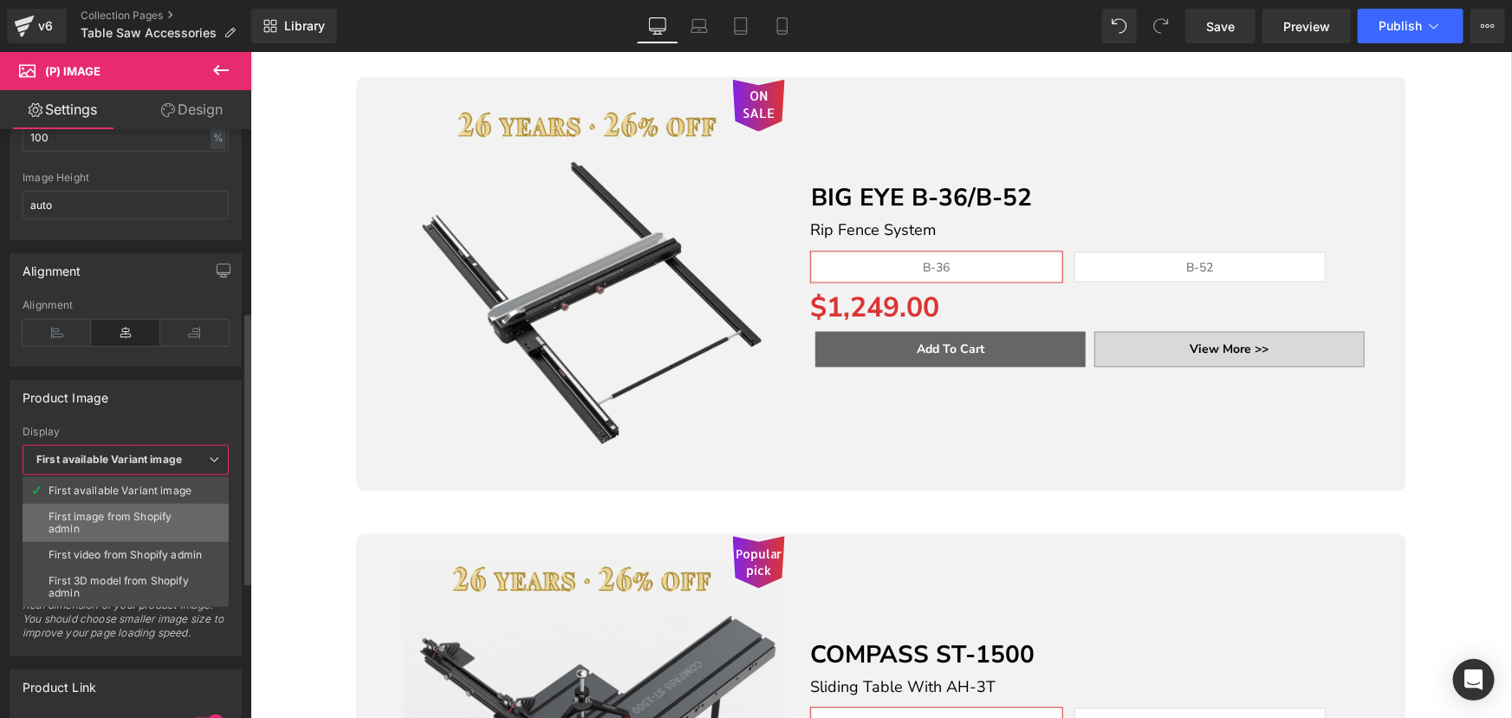
click at [122, 514] on div "First image from Shopify admin" at bounding box center [126, 522] width 154 height 24
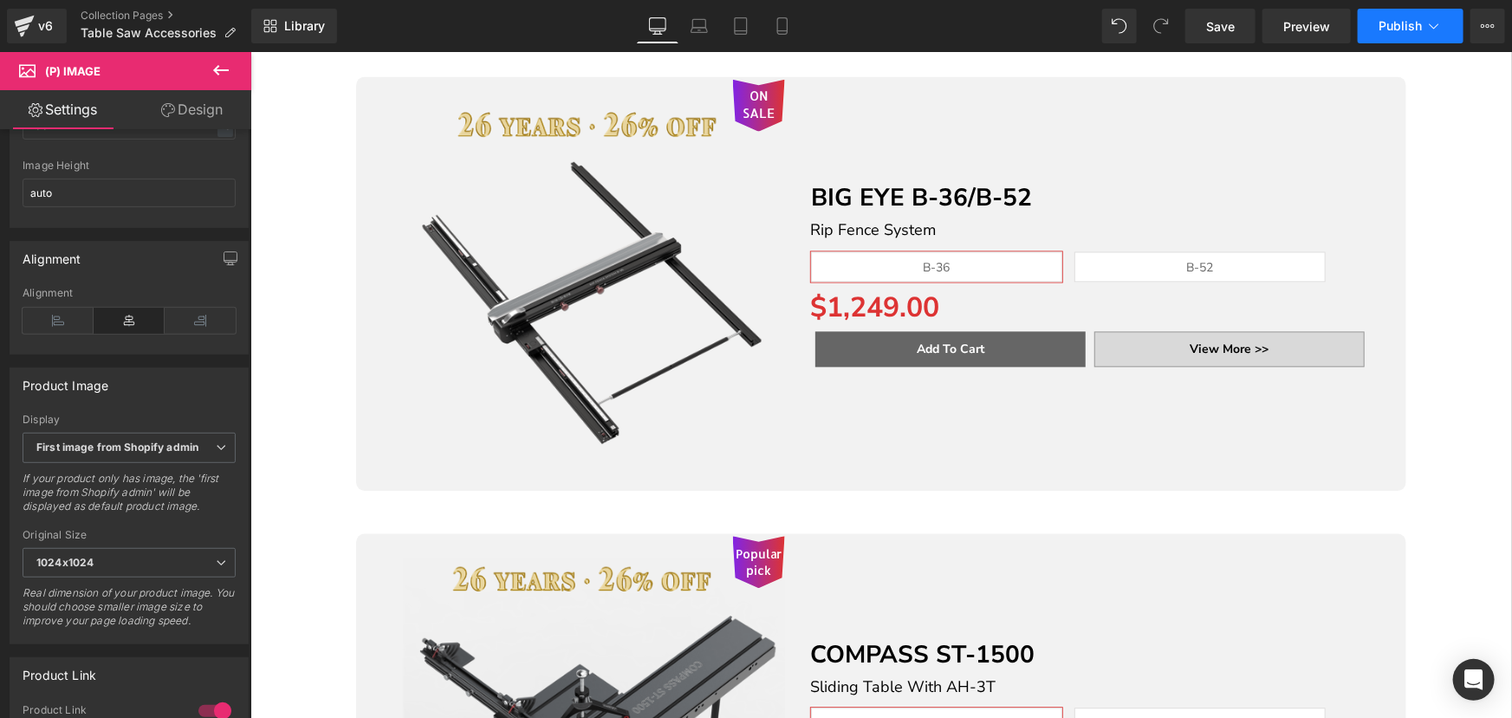
click at [1396, 21] on span "Publish" at bounding box center [1400, 26] width 43 height 14
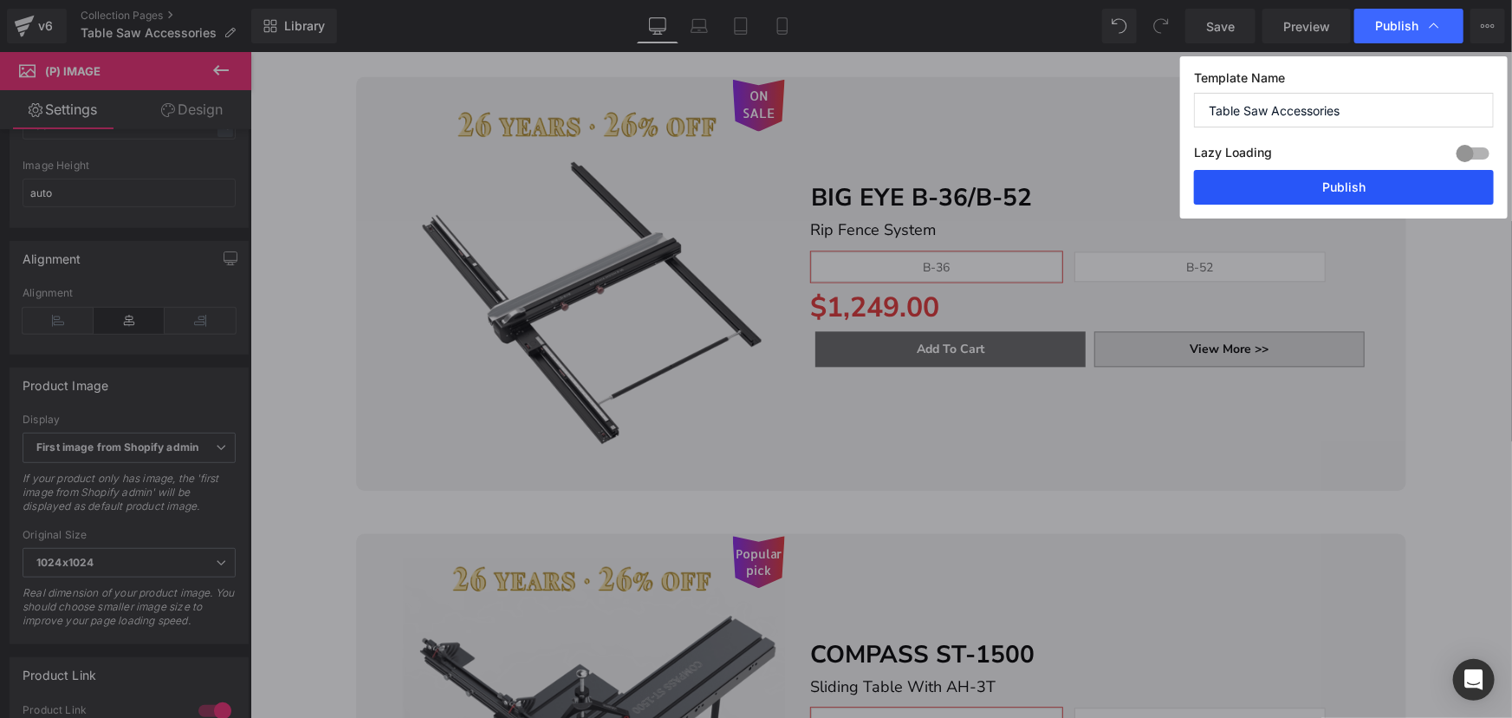
click at [1340, 184] on button "Publish" at bounding box center [1344, 187] width 300 height 35
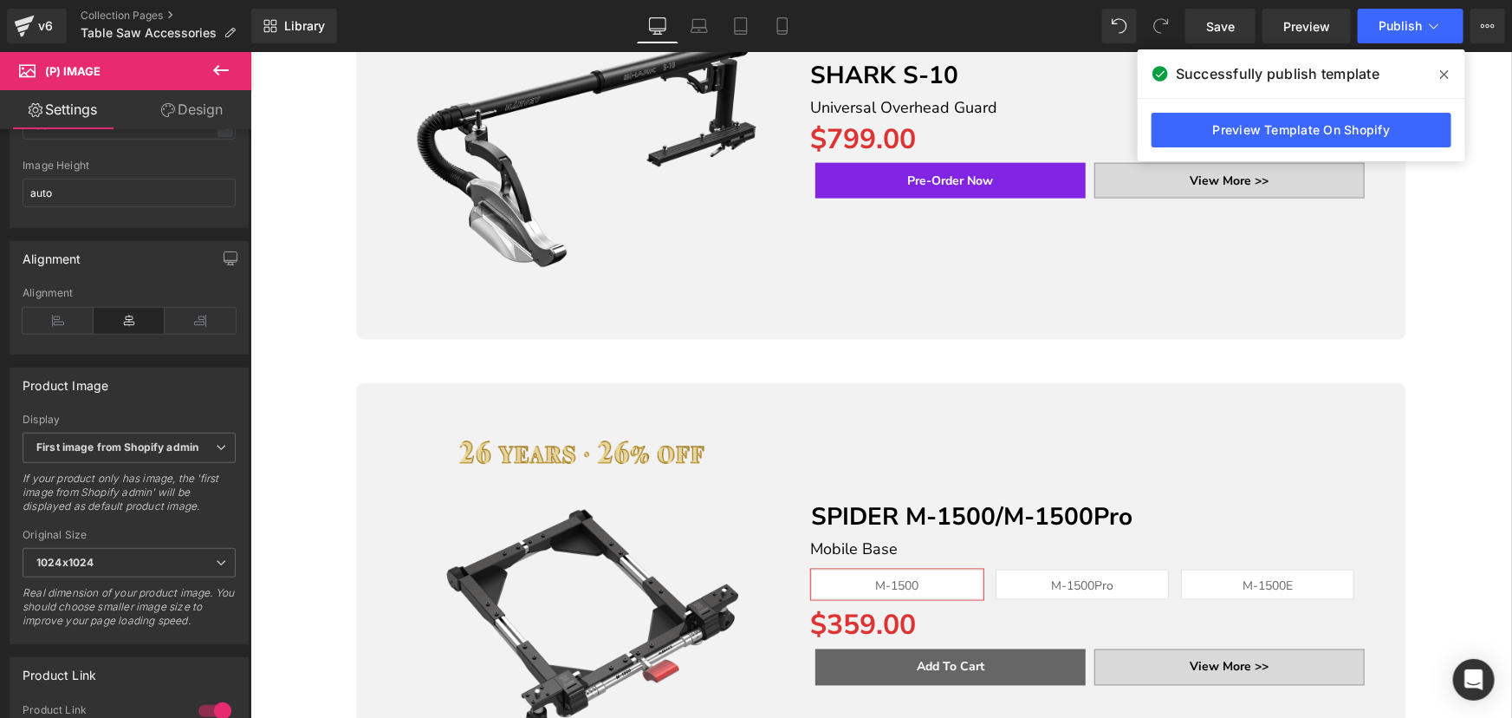
scroll to position [867, 0]
